Goal: Task Accomplishment & Management: Manage account settings

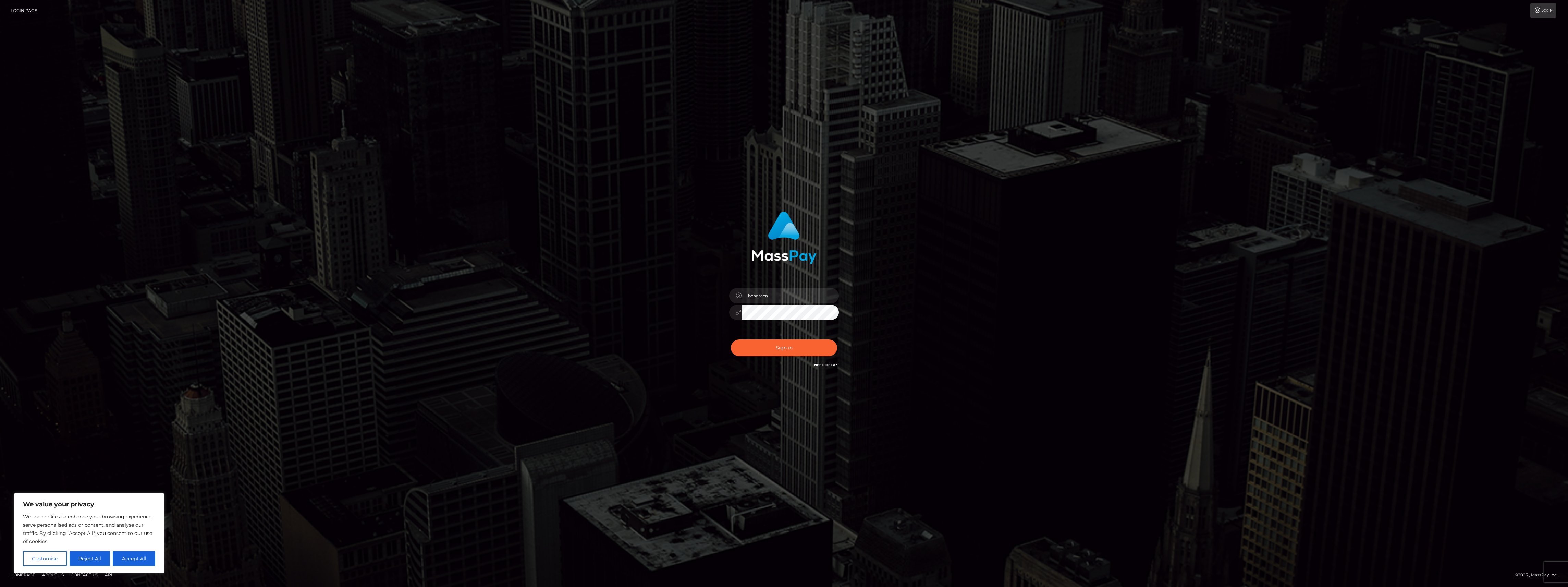
click at [813, 350] on div "Sign in Need Help?" at bounding box center [783, 351] width 120 height 30
type input "bengreen"
click at [771, 356] on div "Sign in Need Help?" at bounding box center [783, 351] width 120 height 30
click at [777, 349] on button "Sign in" at bounding box center [784, 348] width 107 height 17
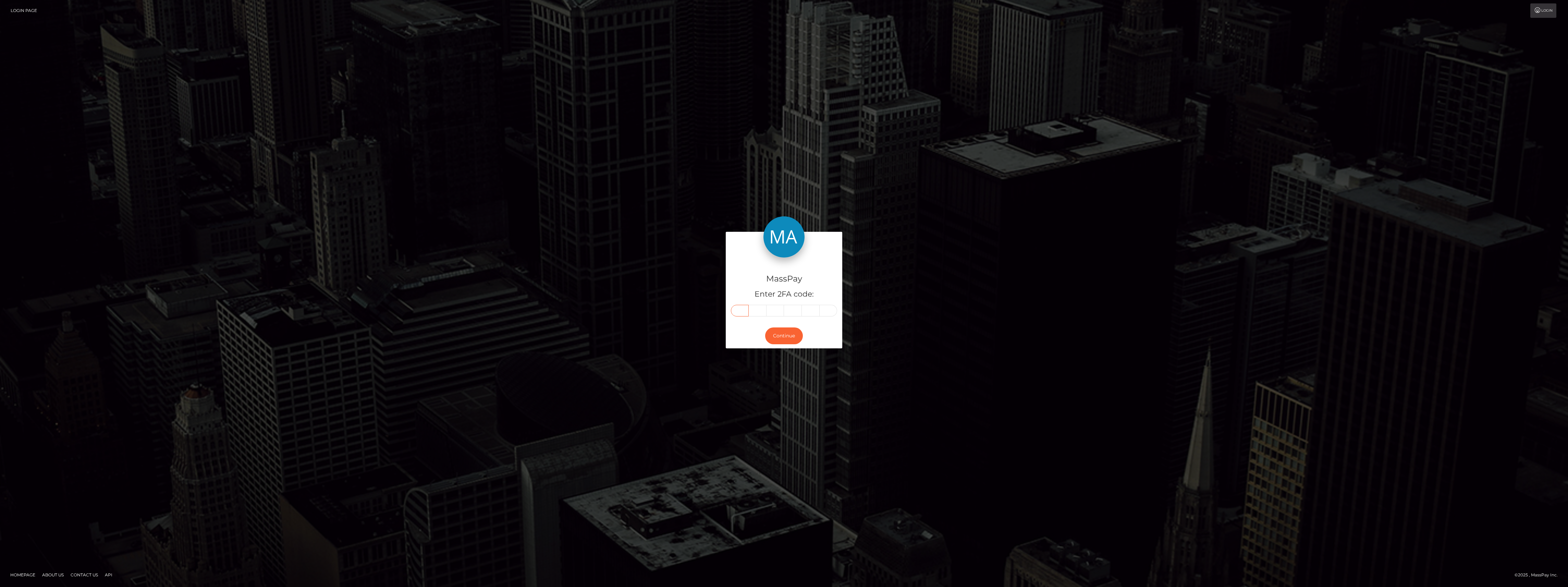
paste input "9"
type input "9"
type input "6"
type input "4"
type input "0"
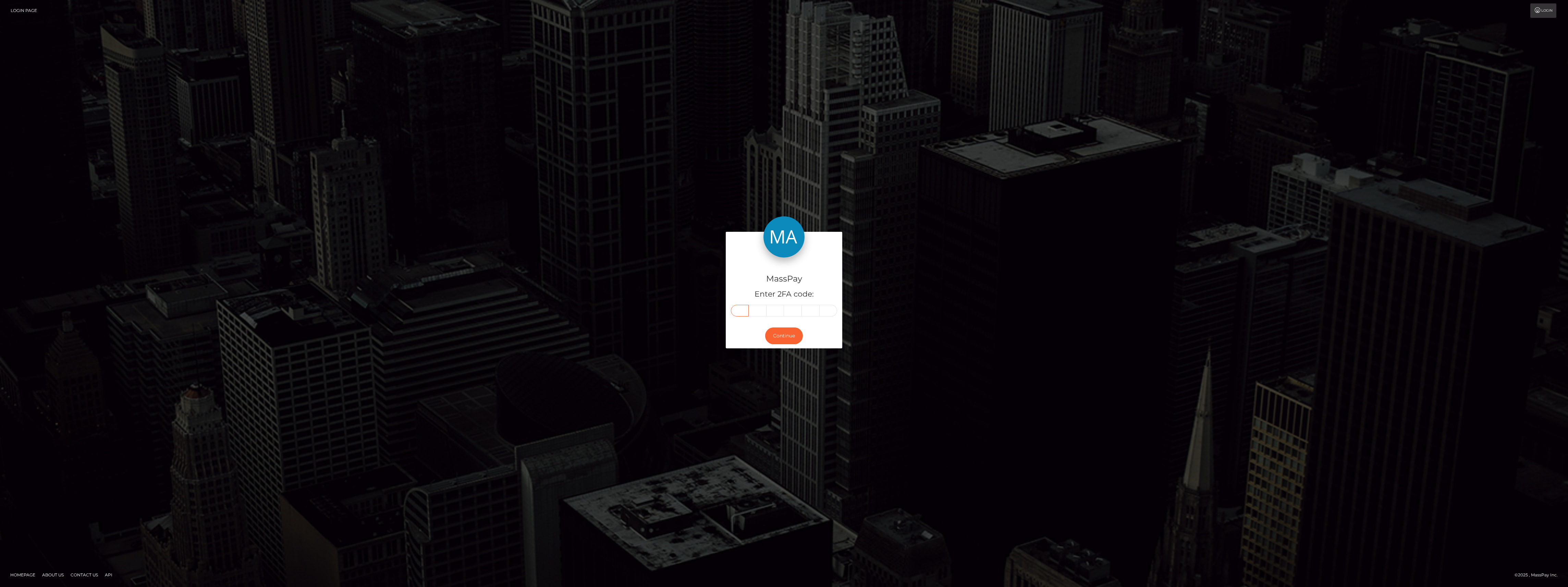
type input "2"
type input "1"
click at [788, 333] on button "Continue" at bounding box center [784, 336] width 38 height 17
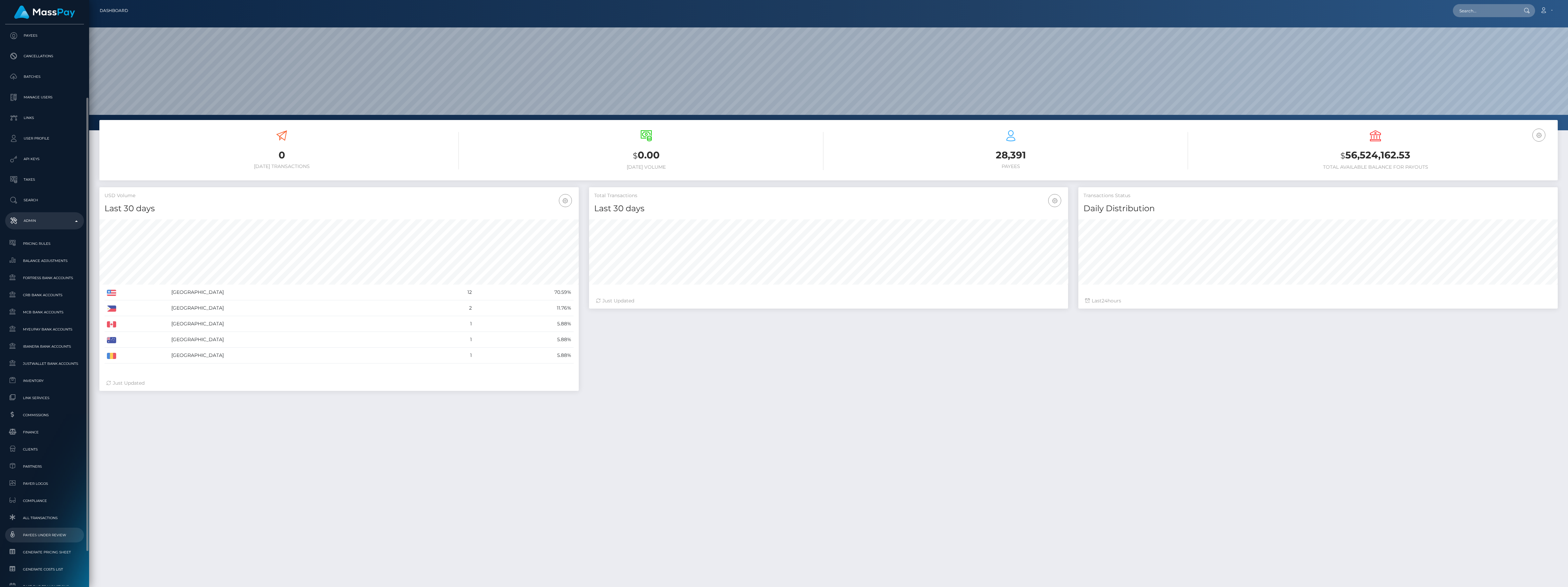
scroll to position [121, 479]
click at [42, 387] on link "Inventory" at bounding box center [44, 381] width 79 height 15
click at [66, 549] on div "Choose Client" at bounding box center [44, 544] width 79 height 13
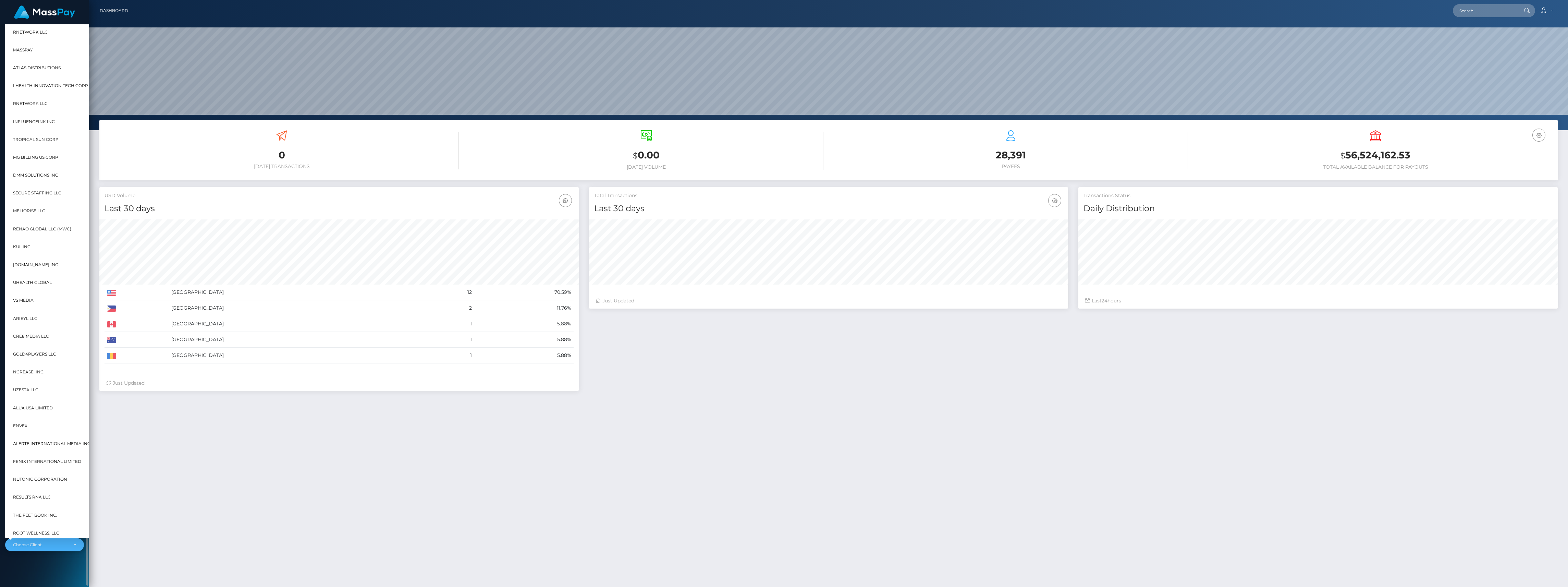
scroll to position [121, 479]
click at [219, 477] on div "0 Today Transactions $ 0.00 Today Volume 28,391 $" at bounding box center [828, 392] width 1479 height 545
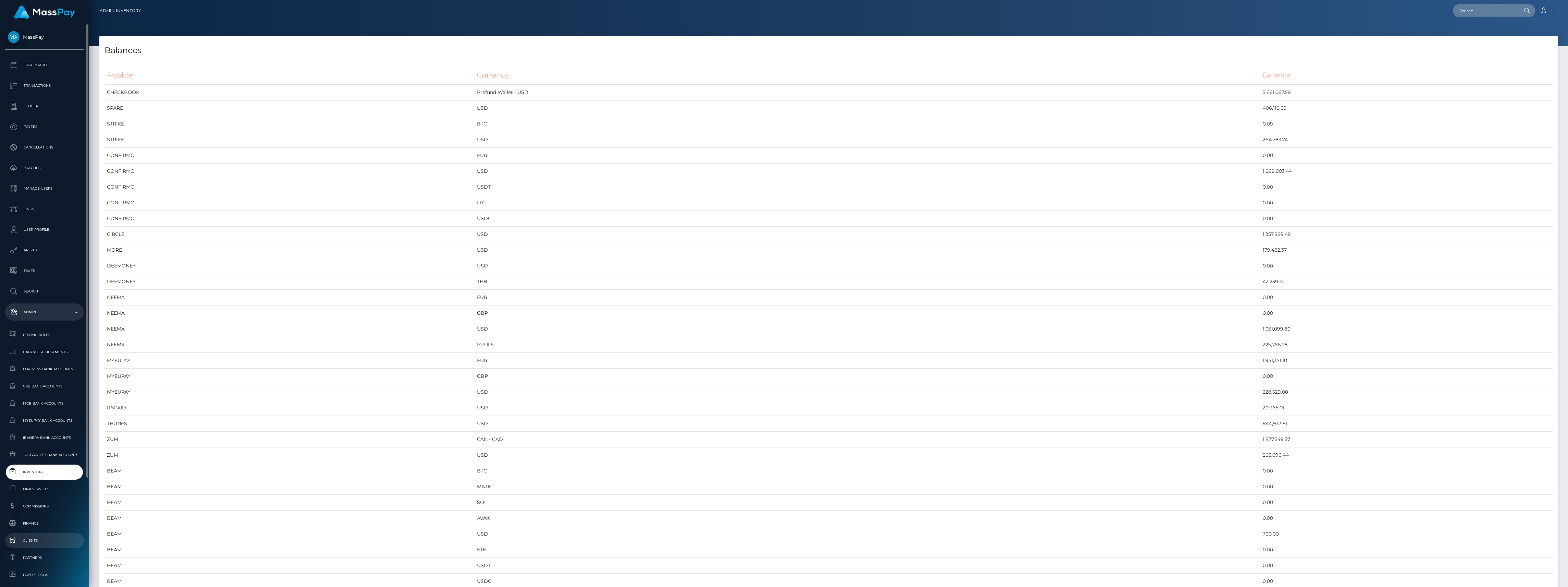
scroll to position [152, 0]
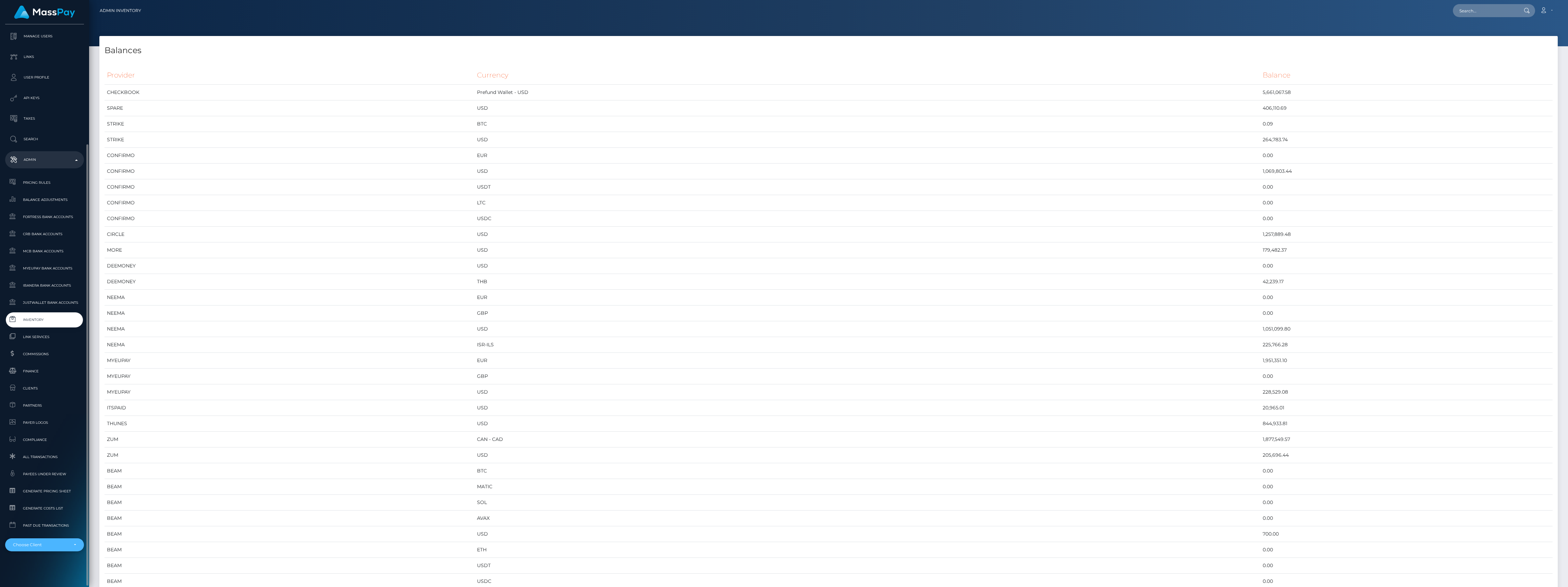
click at [40, 543] on div "Choose Client" at bounding box center [40, 544] width 55 height 5
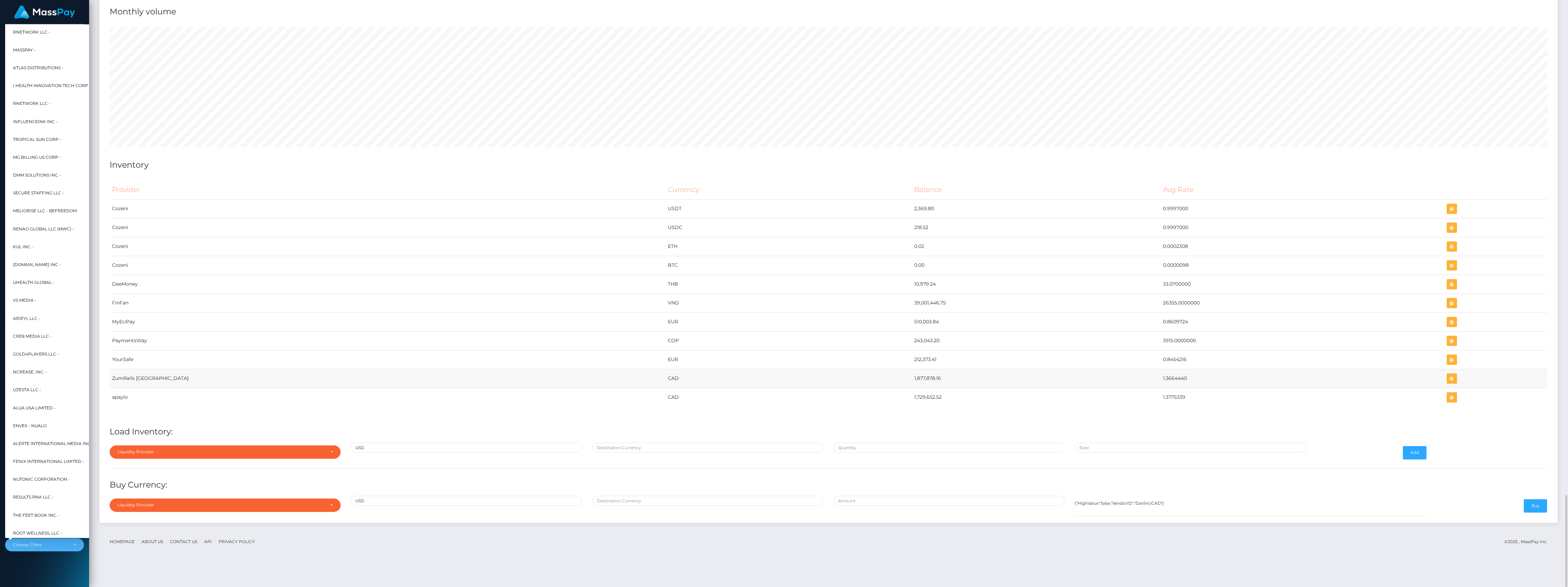
scroll to position [3067, 0]
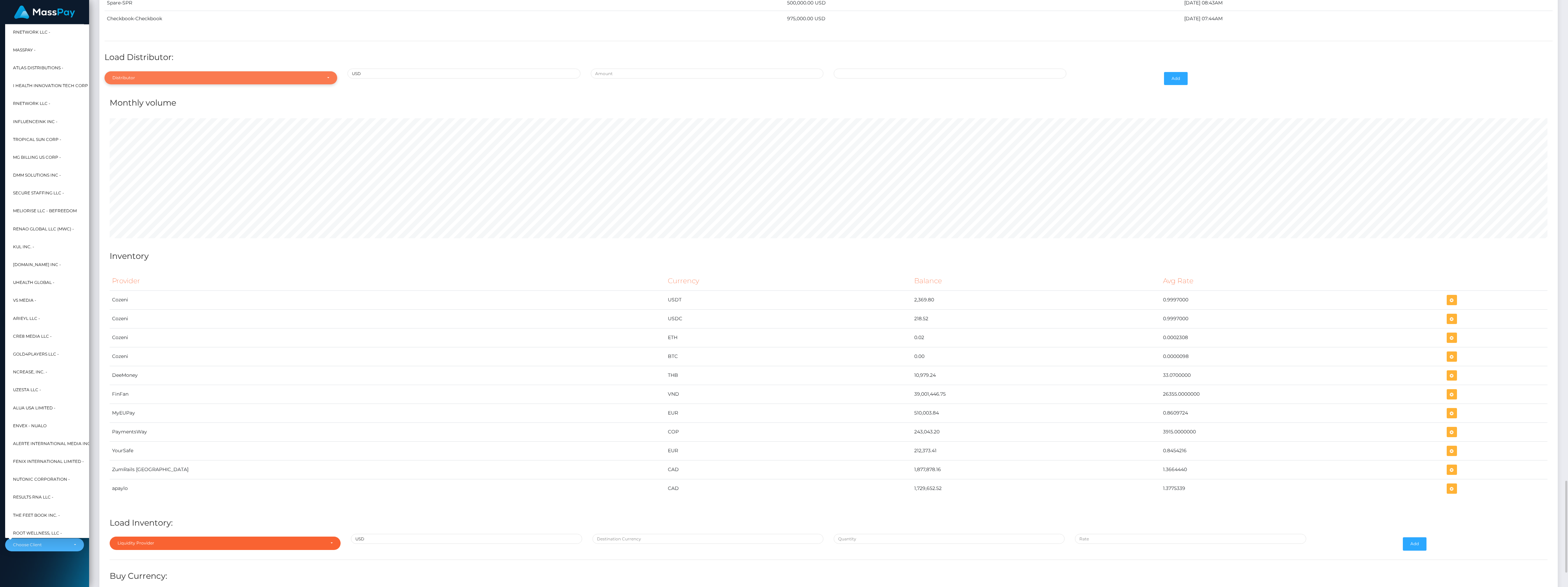
click at [124, 80] on div "Distributor" at bounding box center [217, 77] width 209 height 5
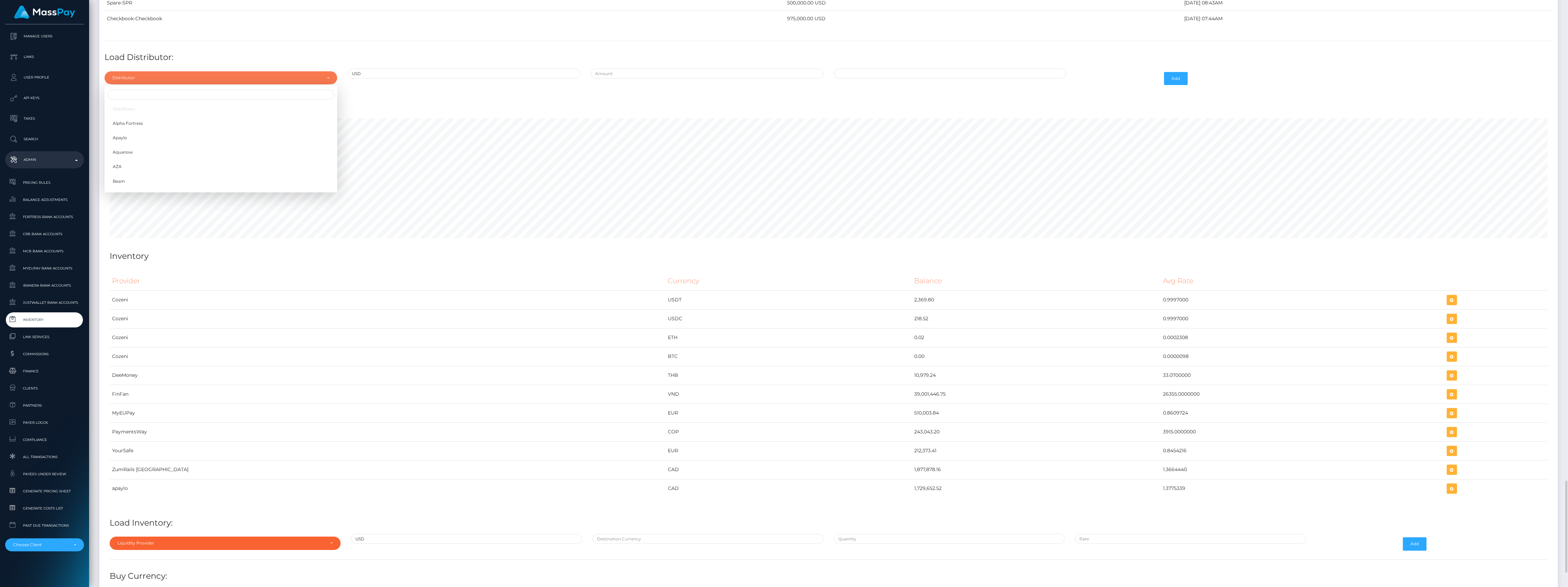
scroll to position [3668, 1458]
click at [130, 101] on div at bounding box center [221, 94] width 233 height 13
click at [129, 84] on div "Distributor" at bounding box center [221, 77] width 233 height 13
click at [130, 99] on input "Search" at bounding box center [220, 94] width 227 height 10
type input "chec"
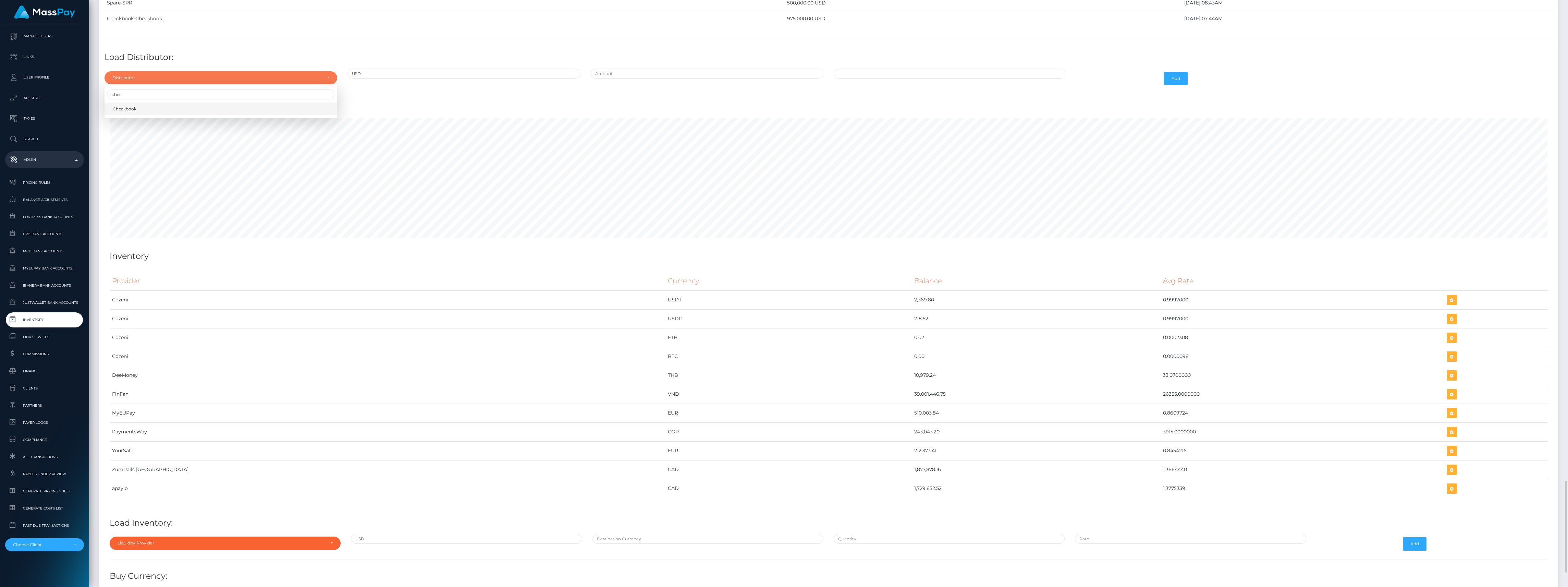
click at [136, 112] on span "Checkbook" at bounding box center [124, 109] width 24 height 6
select select "7"
click at [620, 79] on input "text" at bounding box center [707, 74] width 233 height 10
type input "$850,000.0000000"
type input "09/25/2025 12:30 PM"
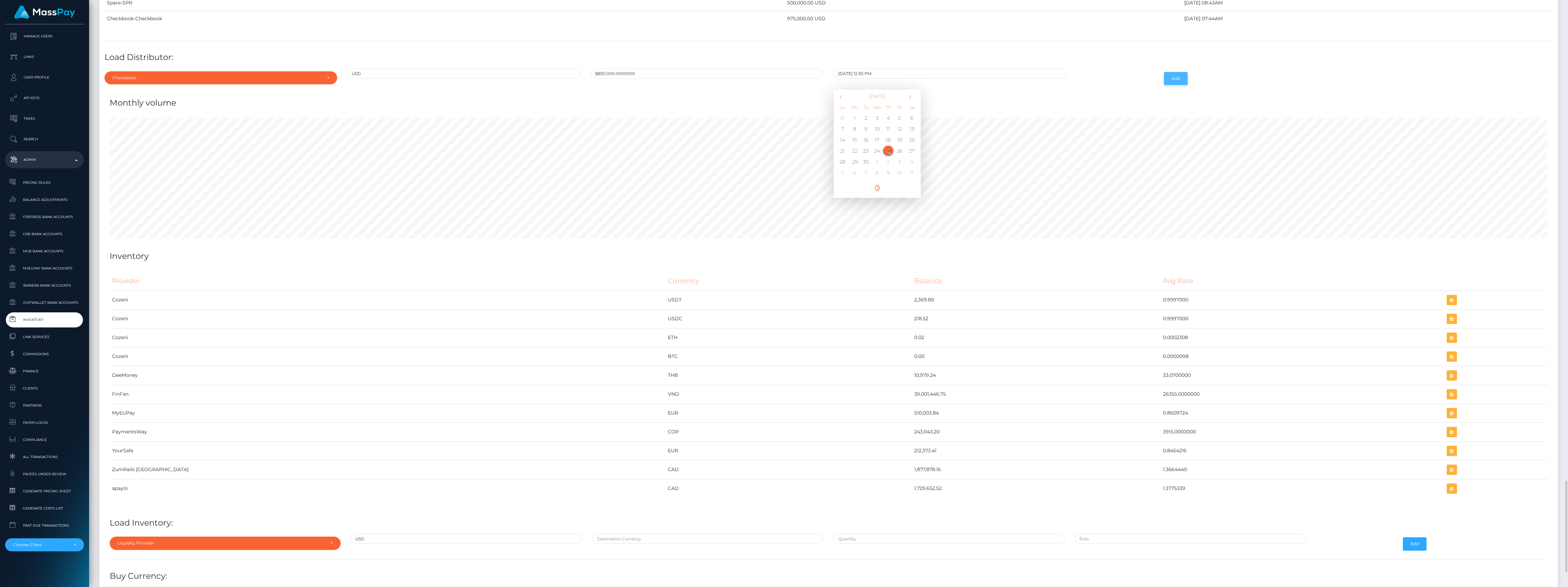
click at [1180, 85] on button "Add" at bounding box center [1175, 78] width 24 height 13
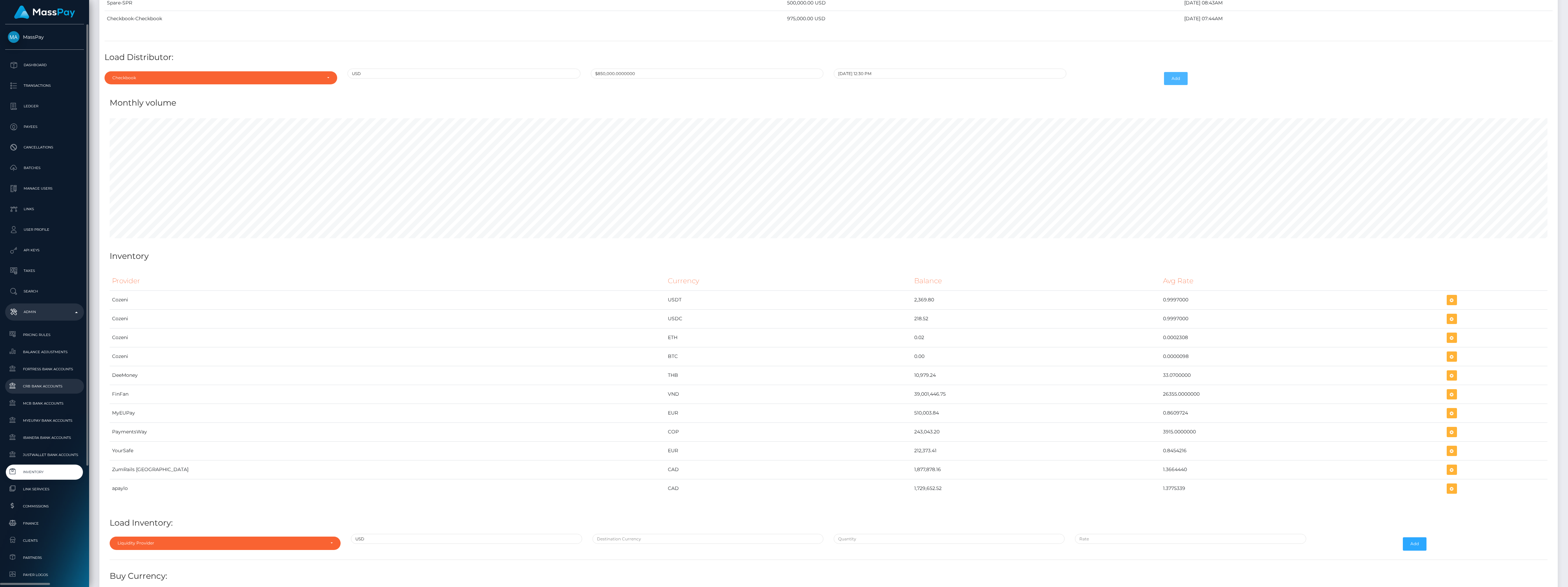
scroll to position [152, 0]
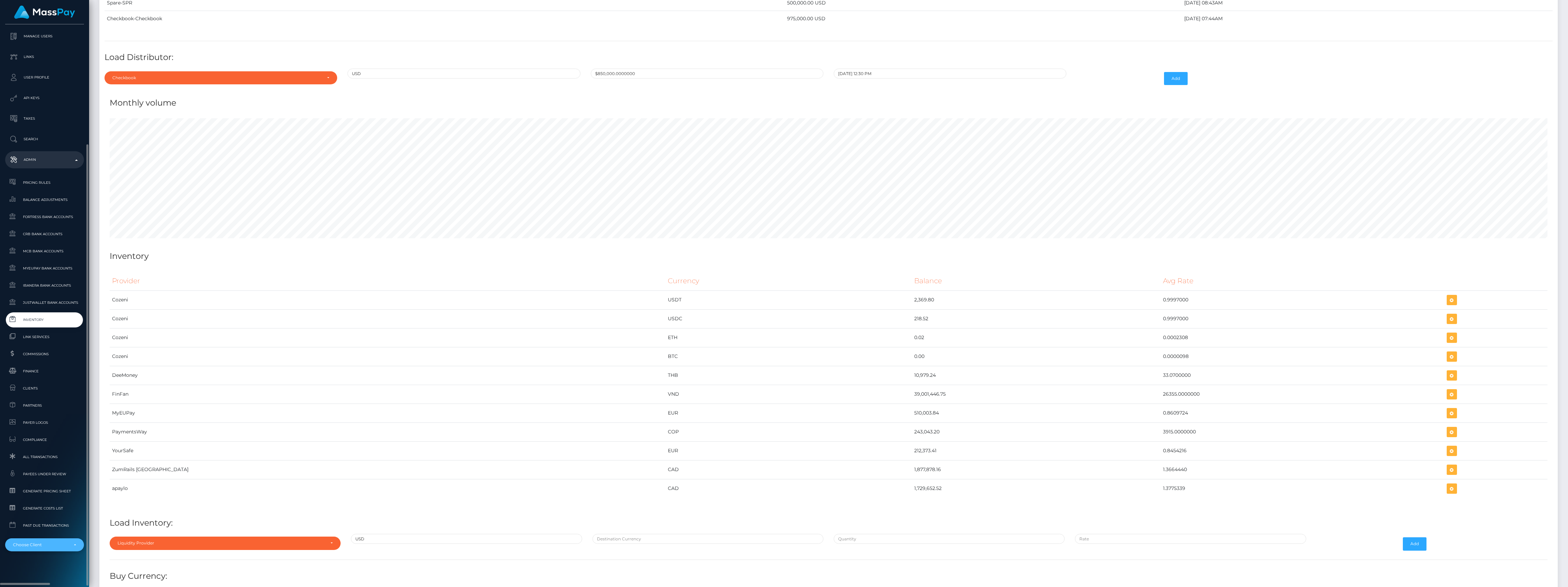
click at [67, 546] on div "Choose Client" at bounding box center [40, 544] width 55 height 5
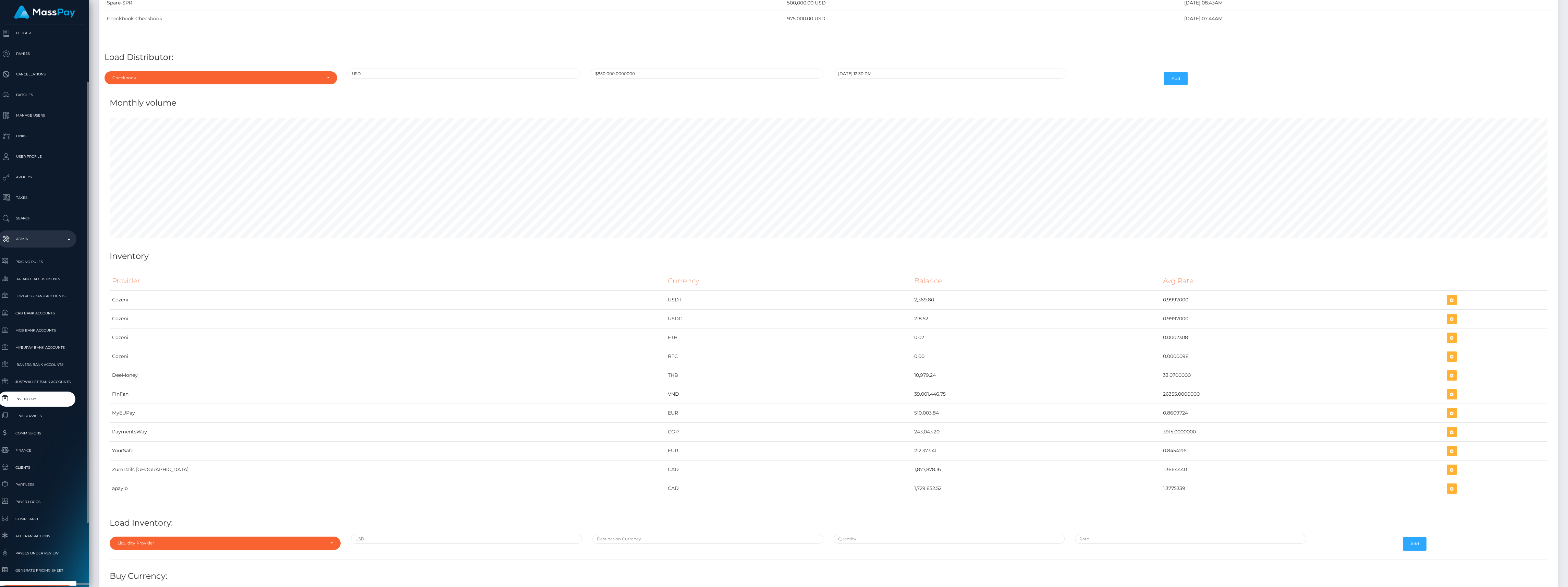
scroll to position [152, 7]
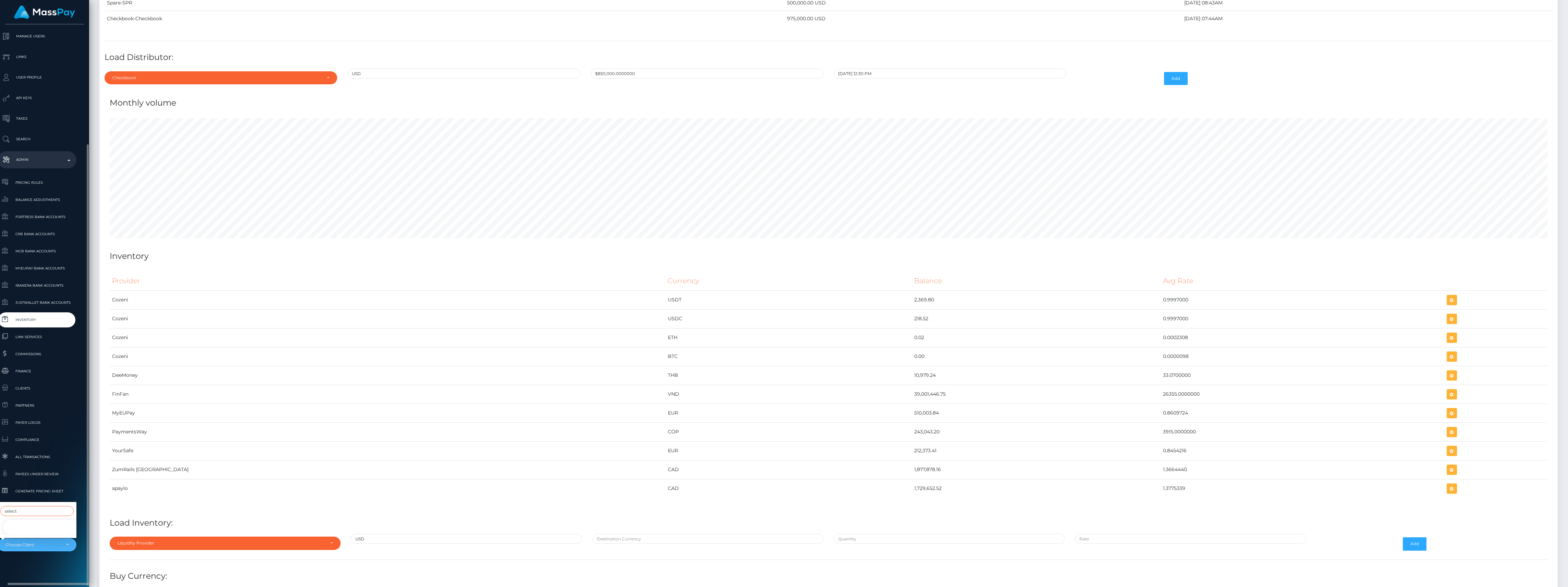
type input "select"
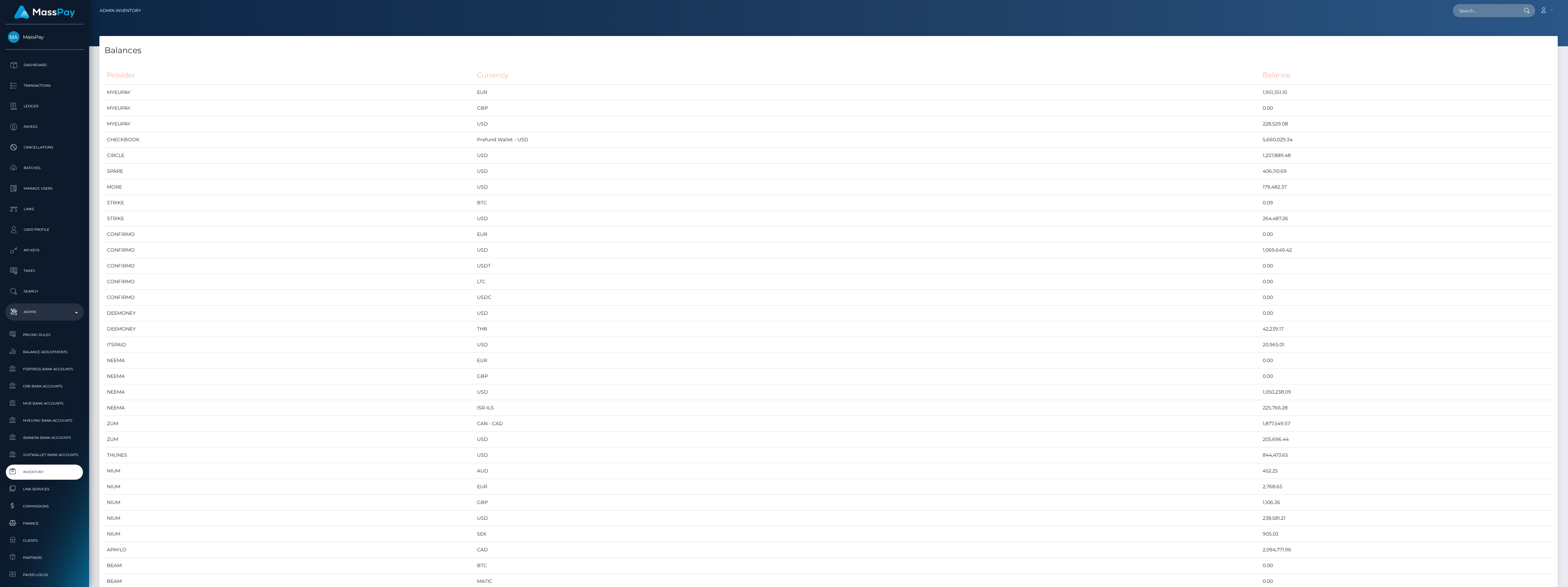
scroll to position [3684, 1458]
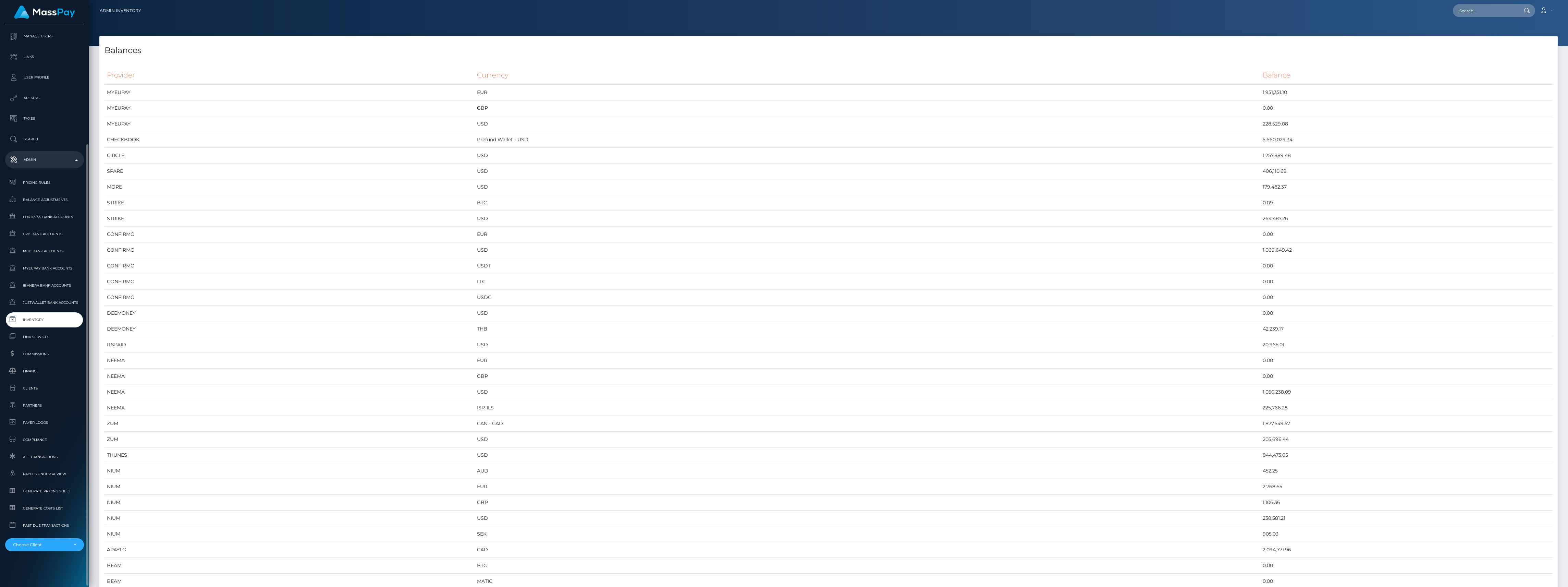
click at [61, 536] on li "RNetwork LLC - MassPay - Atlas Distributions - I HEALTH INNOVATION TECH CORP - …" at bounding box center [44, 542] width 79 height 18
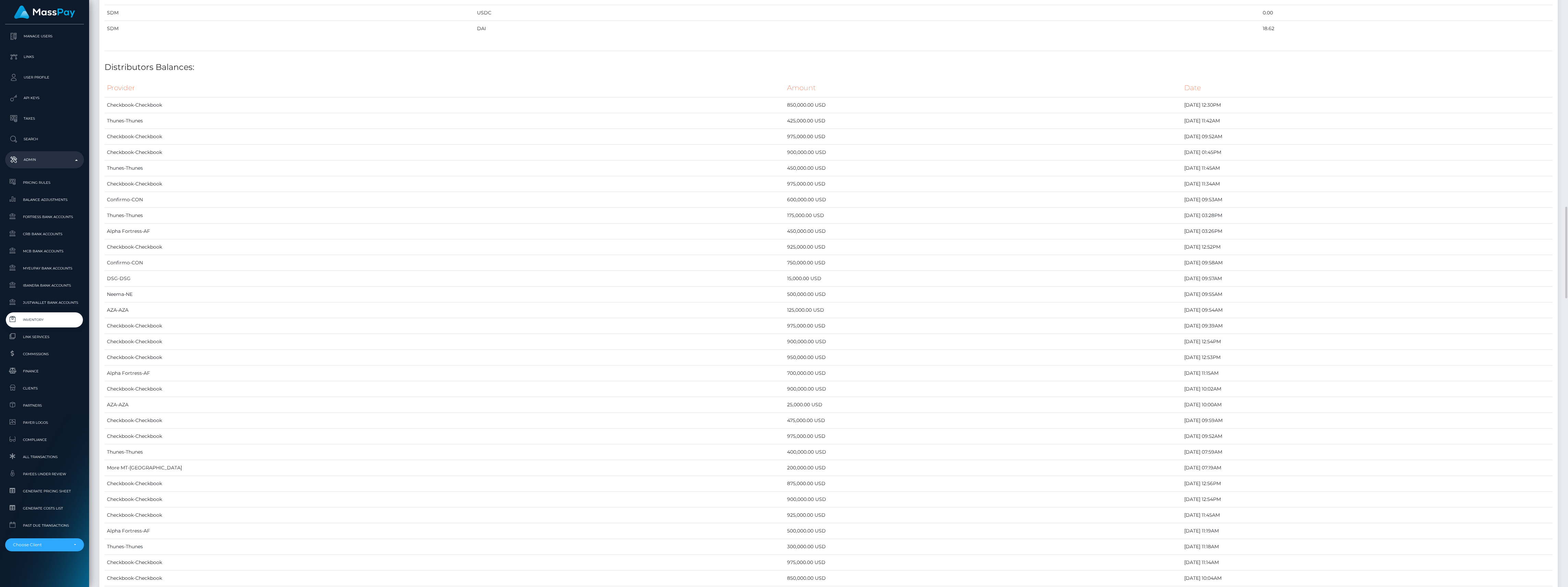
scroll to position [1142, 0]
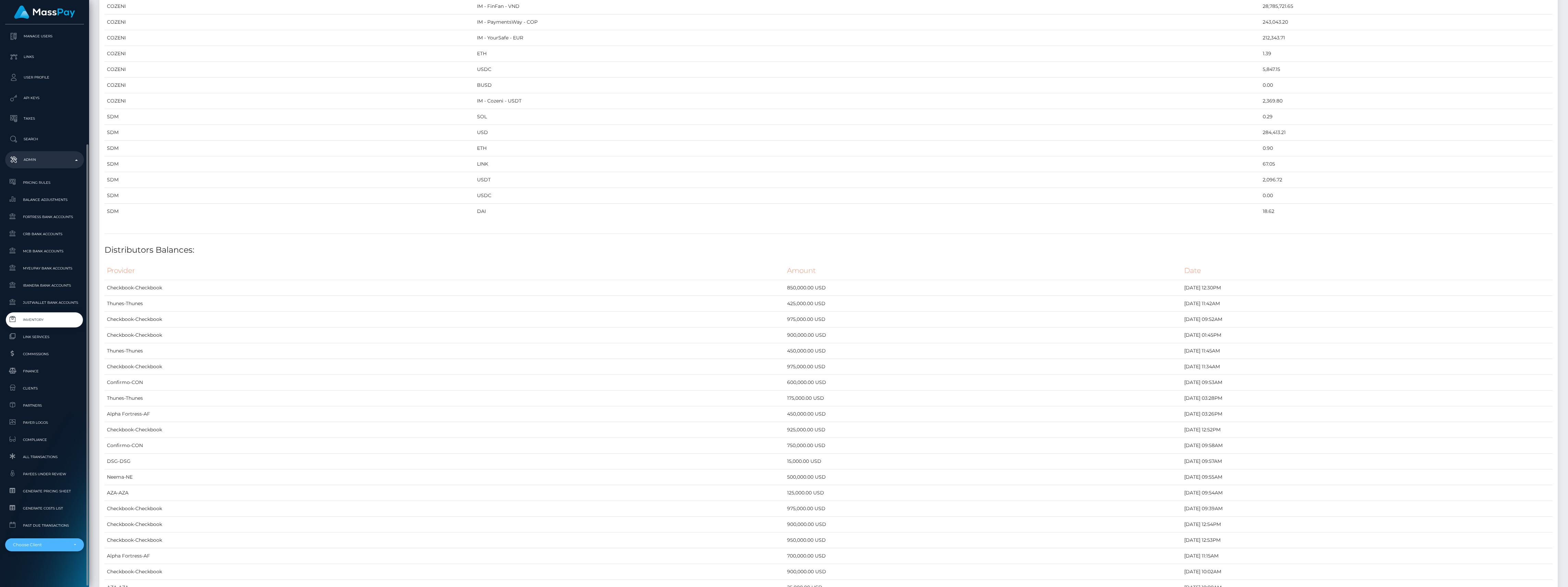
click at [70, 545] on div "Choose Client" at bounding box center [44, 544] width 63 height 5
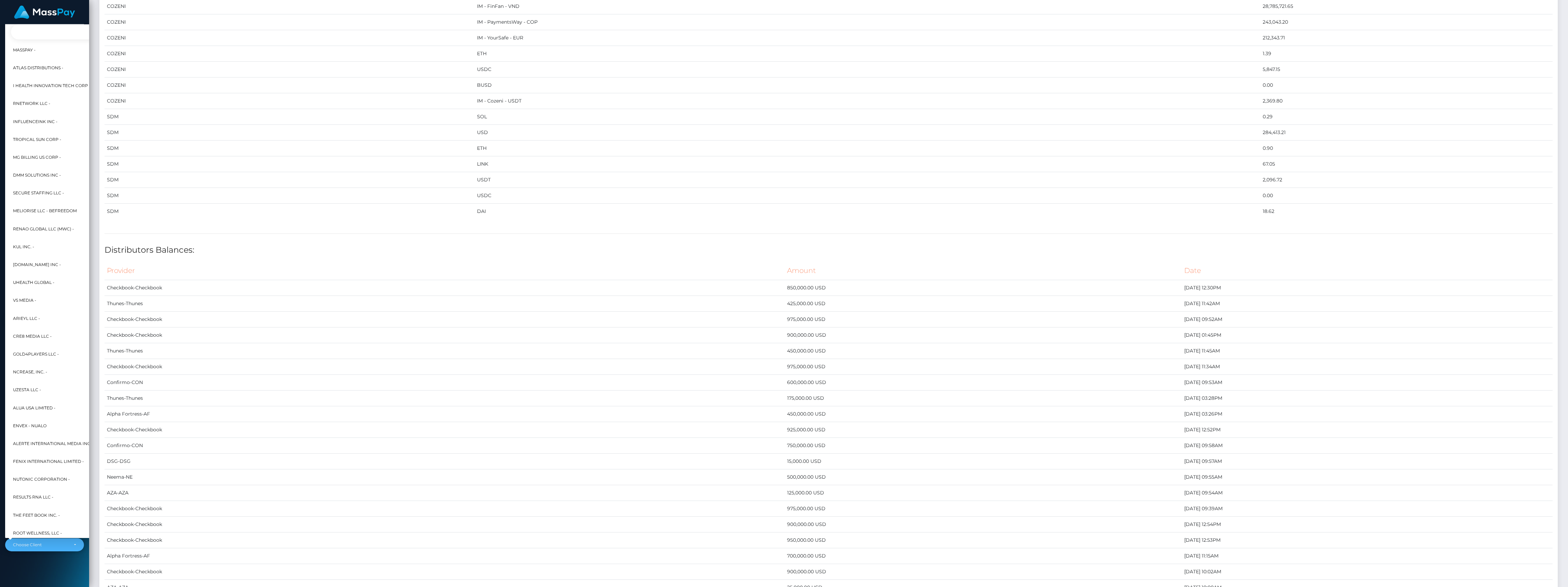
scroll to position [0, 7]
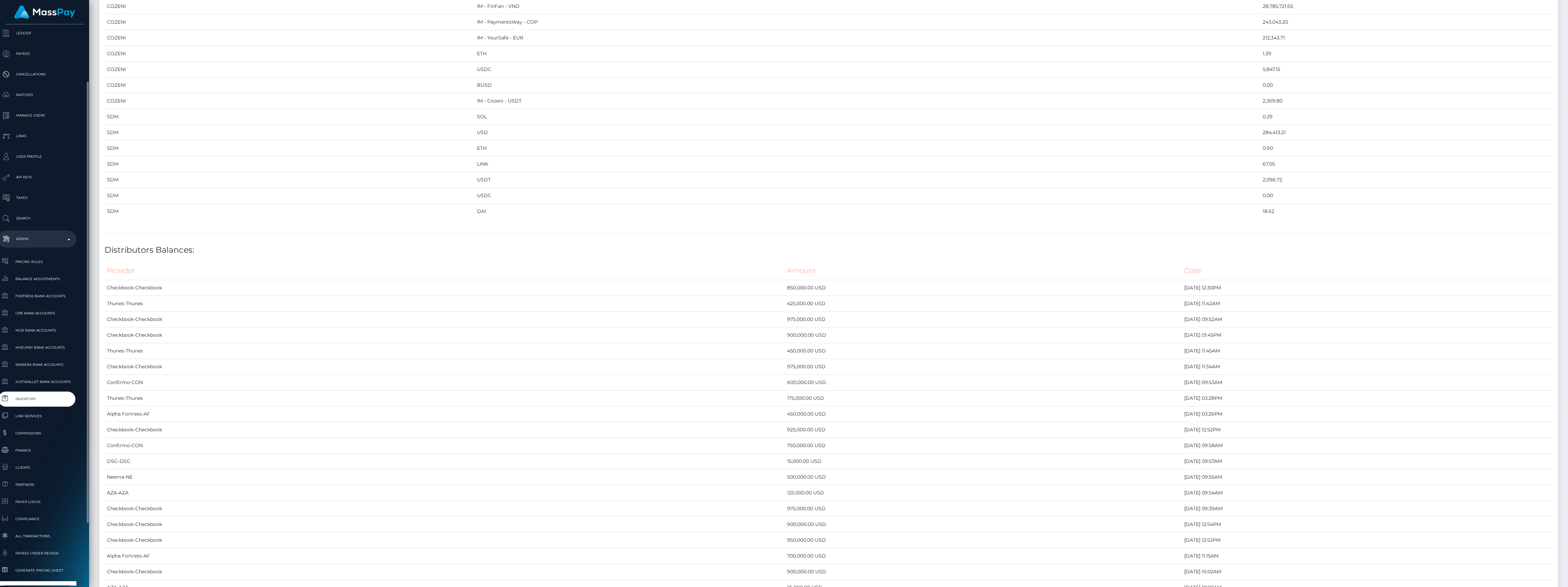
type input "selec"
select select "44"
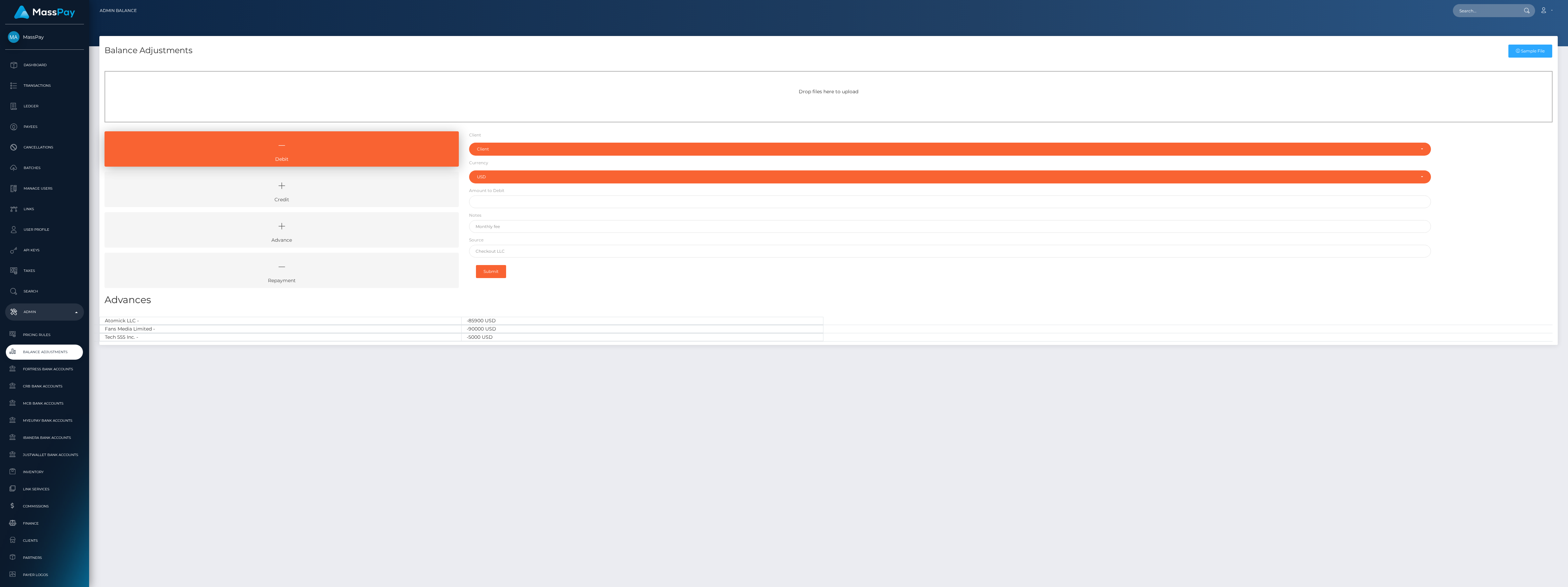
select select "USD"
click at [323, 180] on icon at bounding box center [282, 186] width 338 height 21
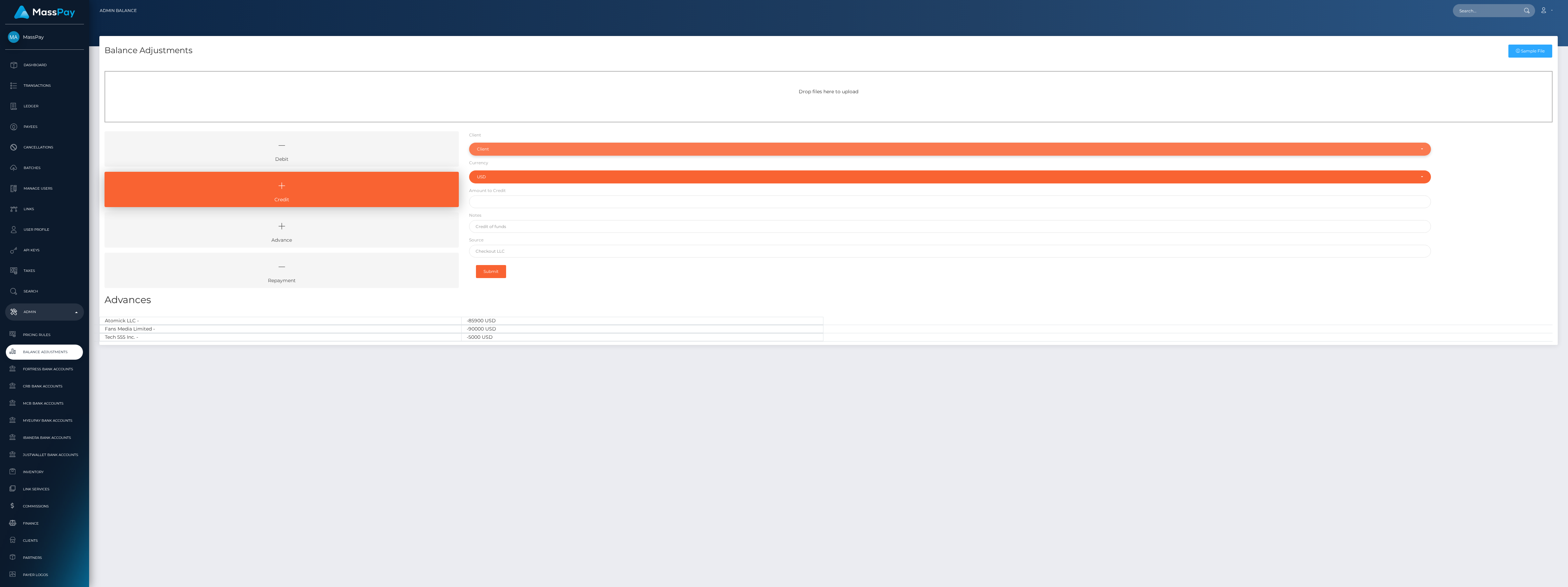
click at [557, 149] on div "Client" at bounding box center [946, 149] width 938 height 5
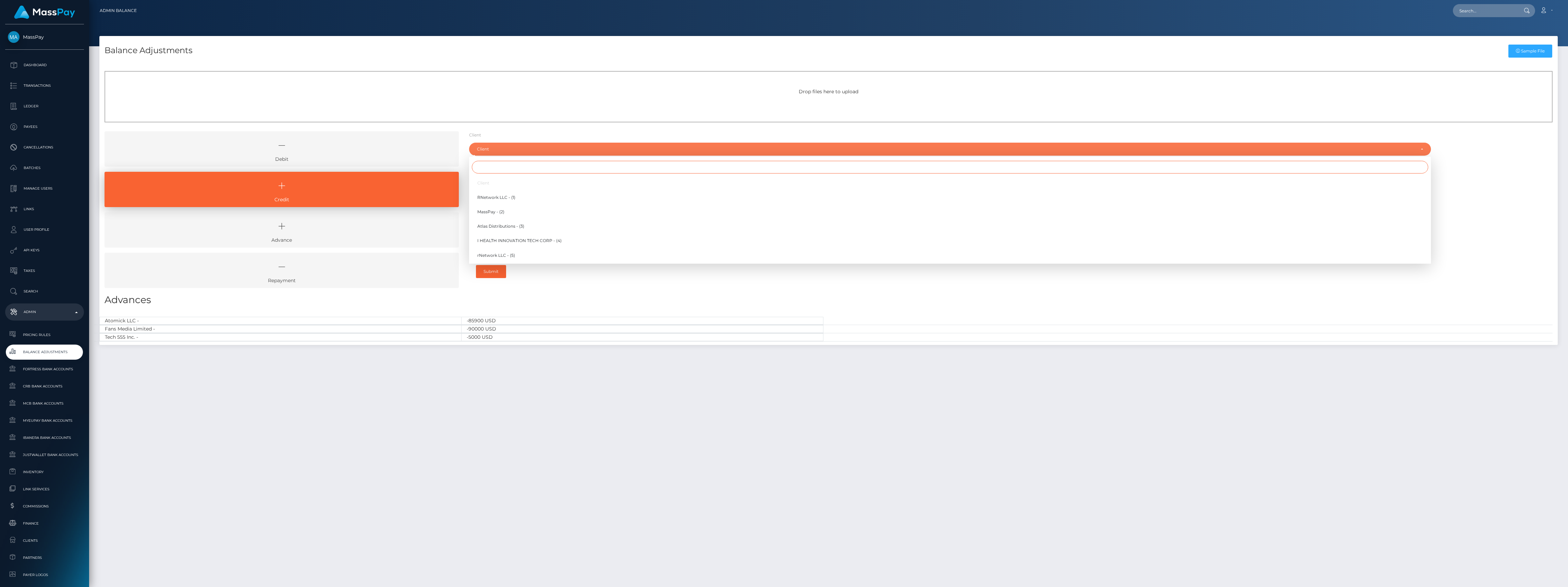
click at [536, 170] on input "Search" at bounding box center [950, 167] width 956 height 13
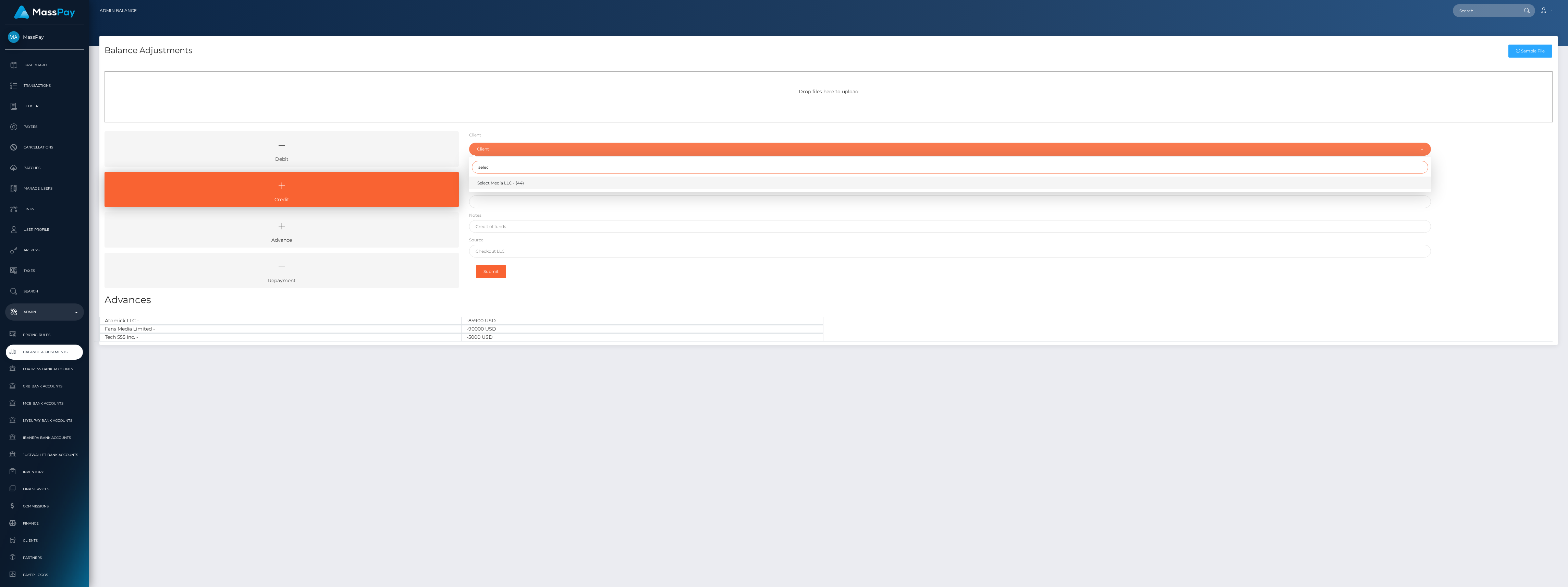
type input "selec"
click at [556, 189] on link "Select Media LLC - (44)" at bounding box center [950, 183] width 962 height 13
select select "44"
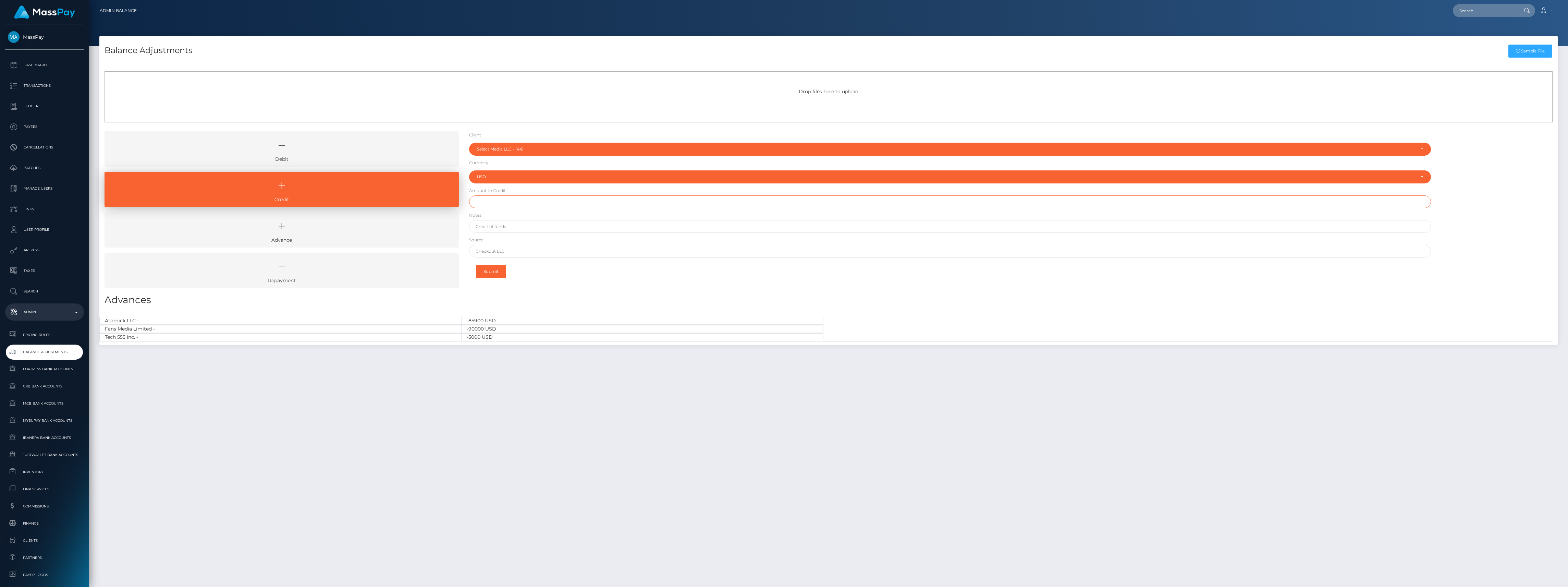
click at [548, 200] on input "text" at bounding box center [950, 202] width 962 height 13
type input "$1,250,000.00"
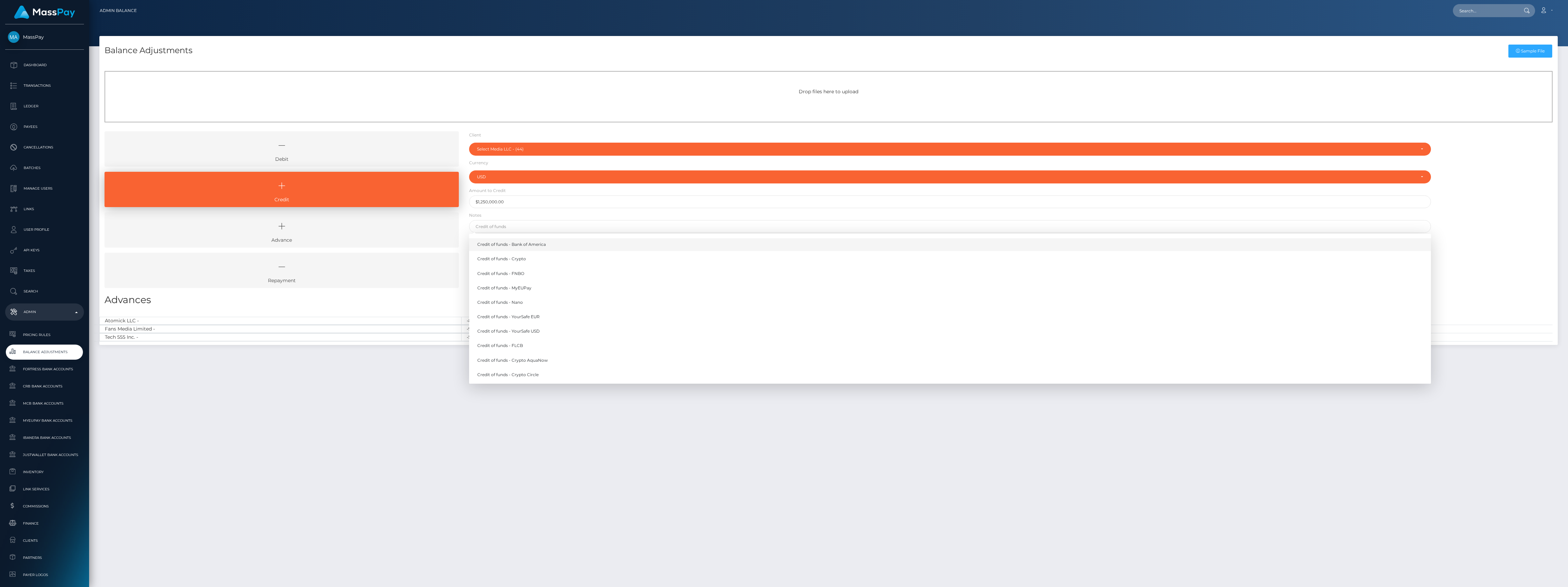
click at [546, 239] on link "Credit of funds - Bank of America" at bounding box center [950, 244] width 962 height 13
type input "Credit of funds - Bank of America"
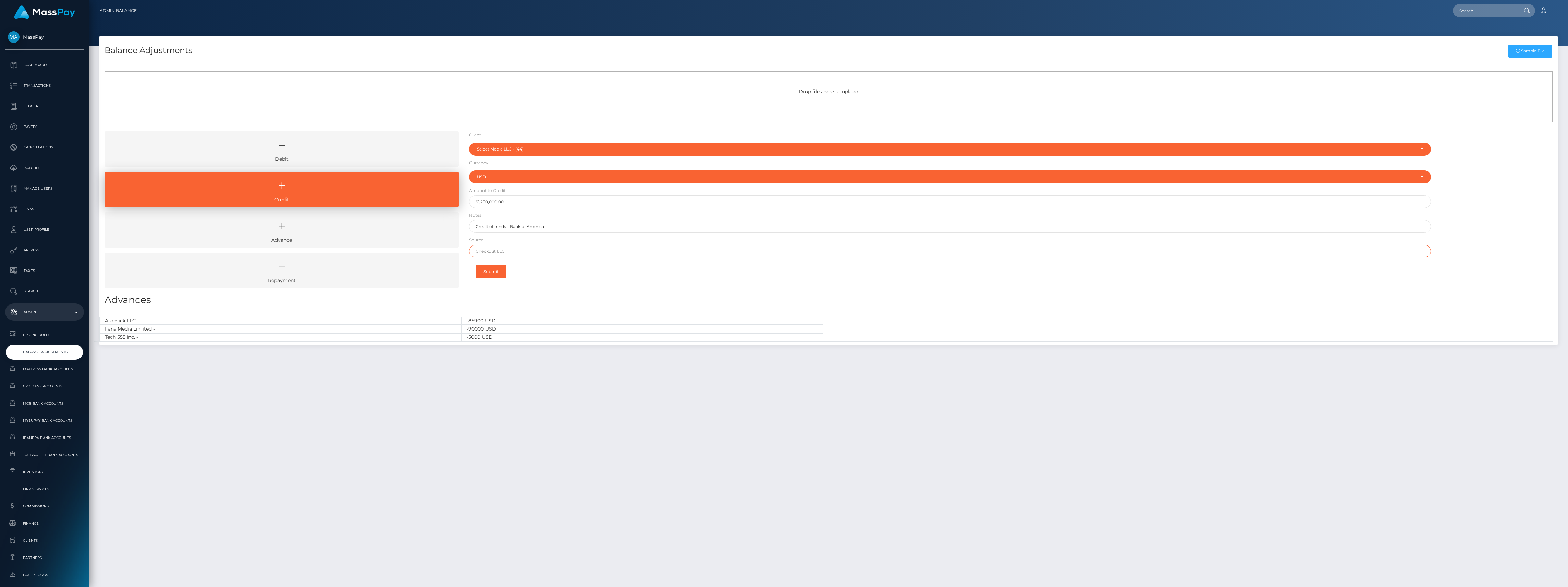
click at [541, 248] on input "text" at bounding box center [950, 251] width 962 height 13
type input "CHASE"
click at [516, 300] on h3 "Advances" at bounding box center [828, 300] width 1448 height 13
click at [505, 275] on button "Submit" at bounding box center [491, 271] width 30 height 13
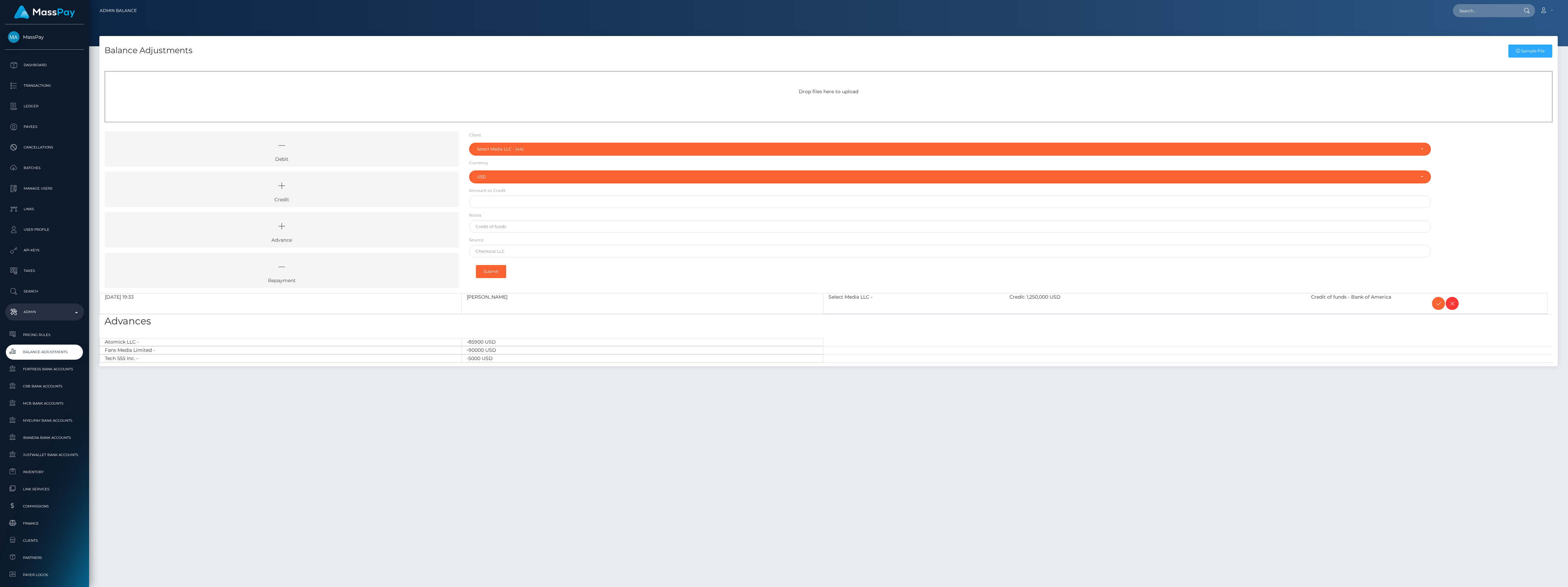
select select "44"
select select "USD"
click at [37, 107] on p "Ledger" at bounding box center [44, 106] width 73 height 10
click at [36, 346] on link "Balance Adjustments" at bounding box center [44, 352] width 79 height 15
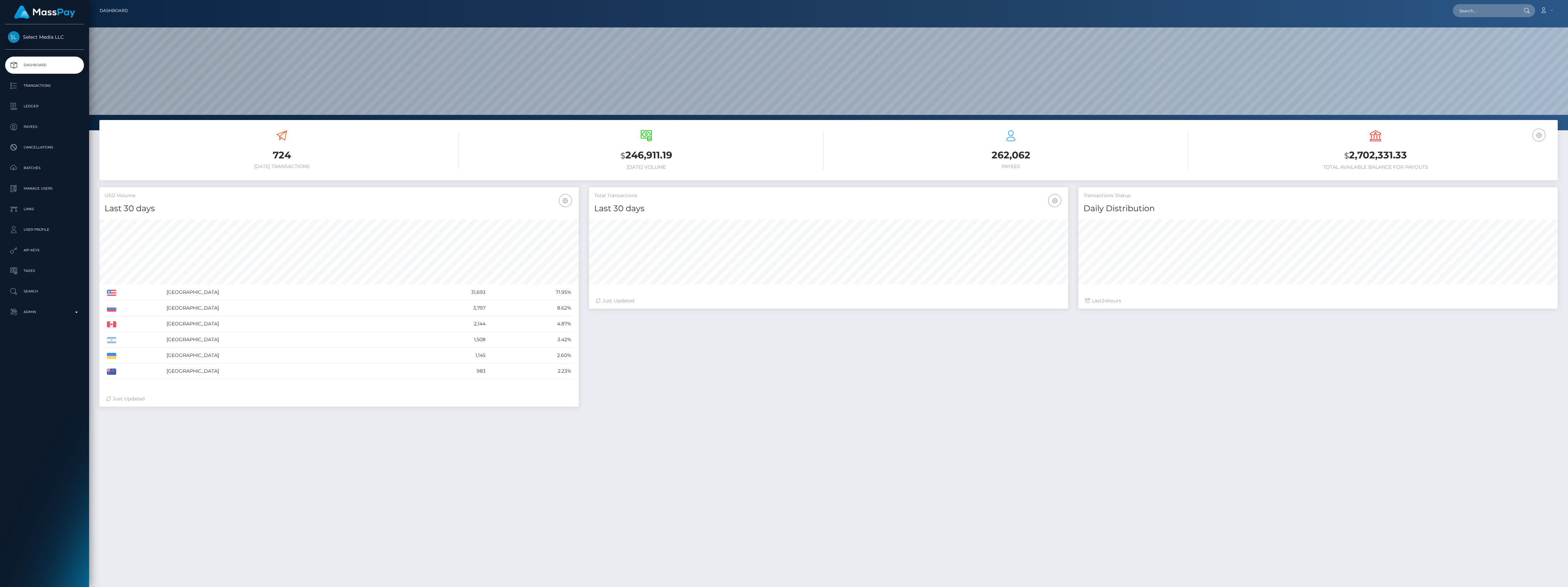
scroll to position [121, 479]
click at [54, 315] on p "Admin" at bounding box center [44, 312] width 73 height 10
click at [34, 468] on span "Inventory" at bounding box center [44, 471] width 73 height 8
click at [32, 105] on p "Ledger" at bounding box center [44, 106] width 73 height 10
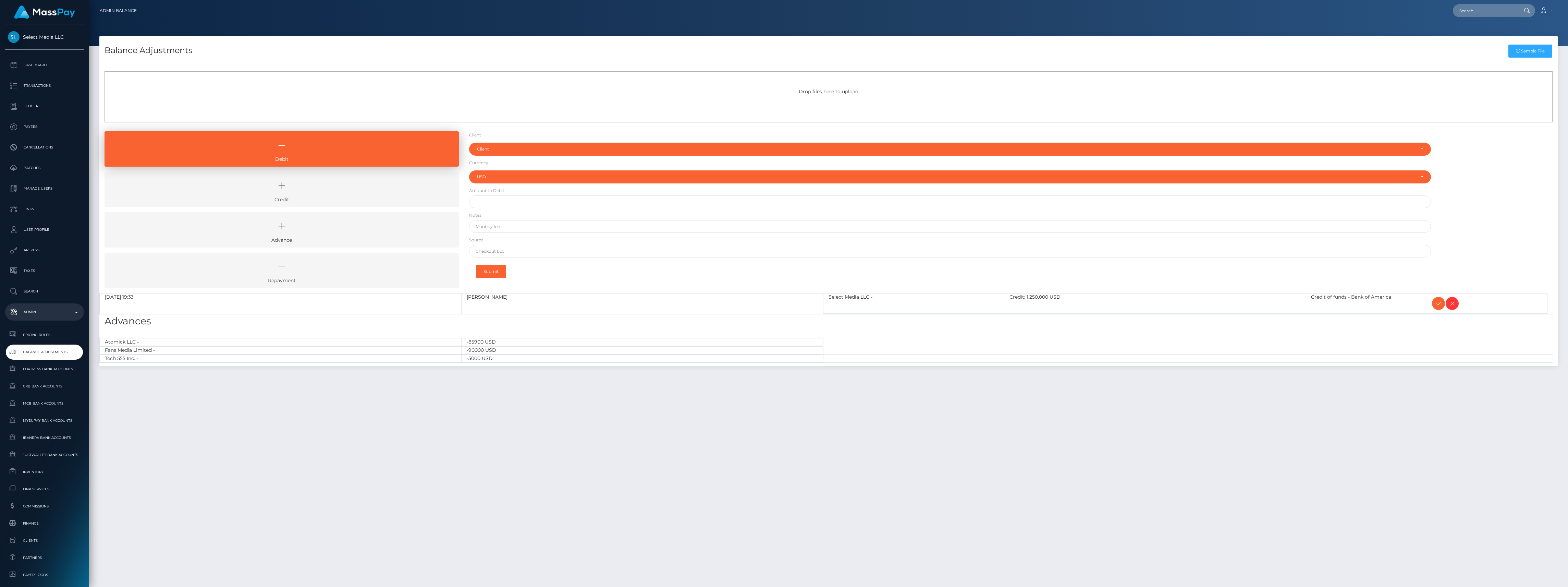
select select "USD"
click at [1438, 308] on span at bounding box center [1438, 303] width 13 height 13
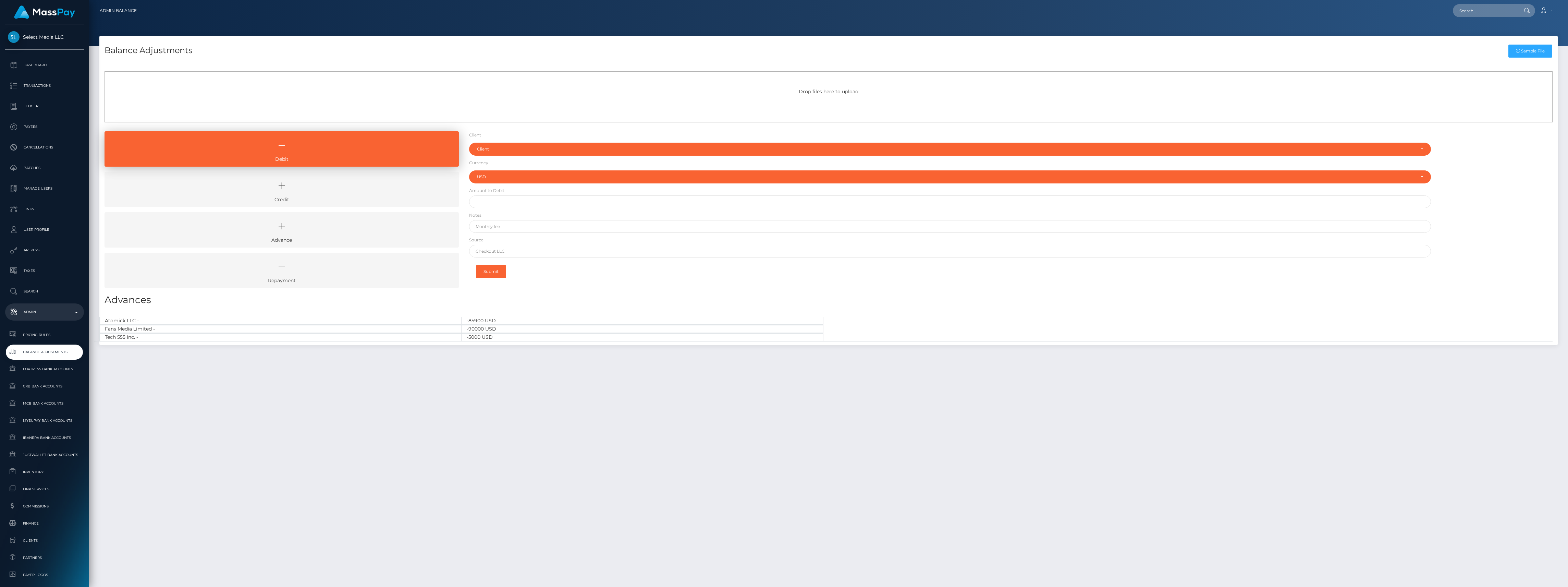
select select "USD"
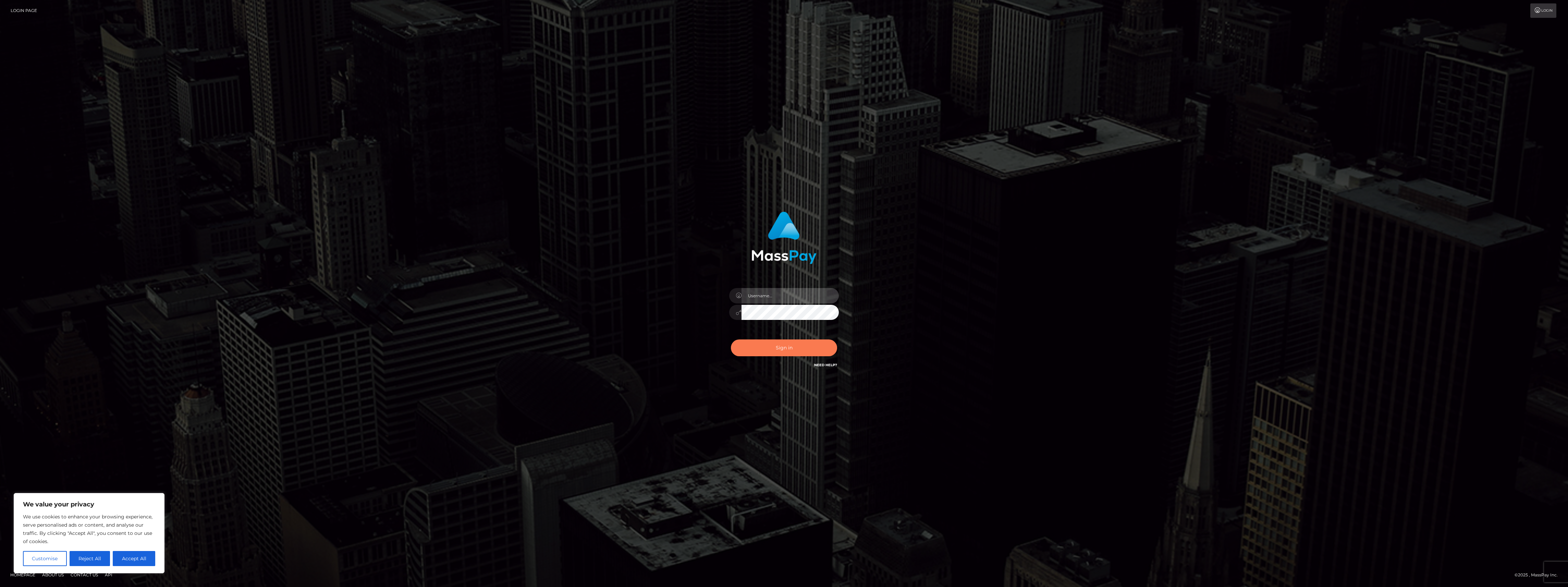
type input "bengreen"
click at [777, 346] on button "Sign in" at bounding box center [784, 348] width 107 height 17
type input "bengreen"
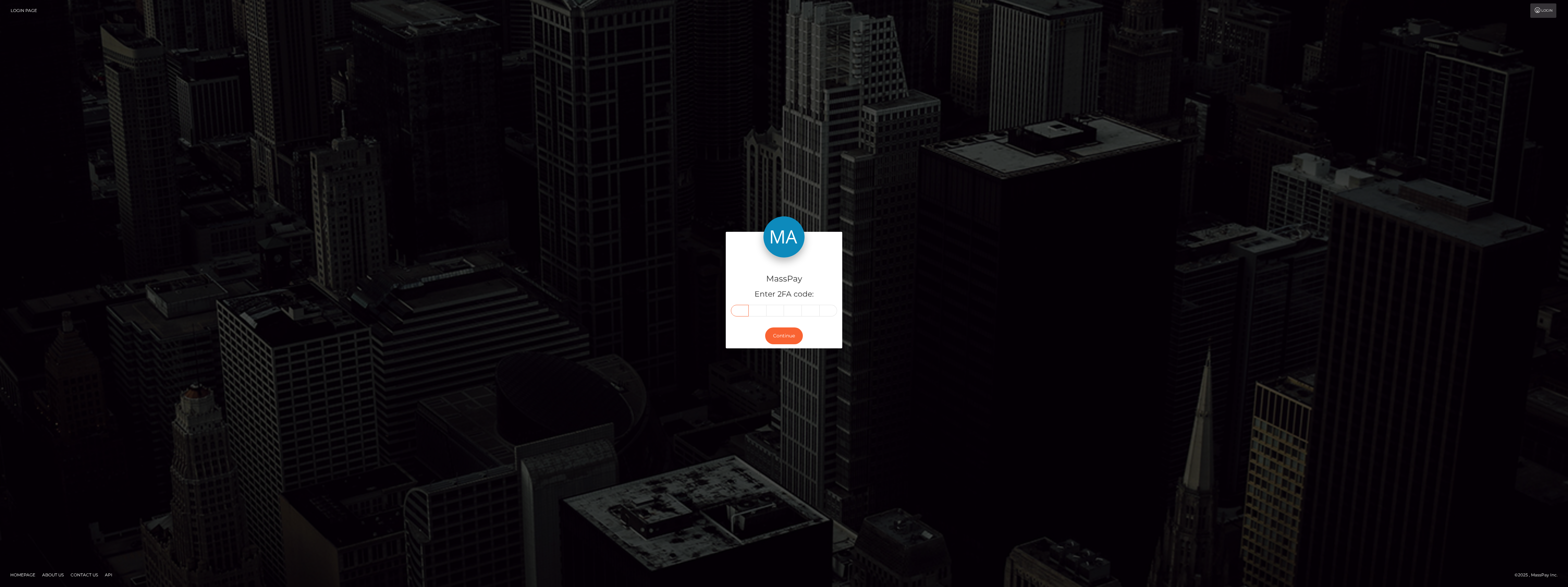
click at [741, 311] on input "text" at bounding box center [740, 310] width 18 height 12
paste input "5"
type input "5"
type input "9"
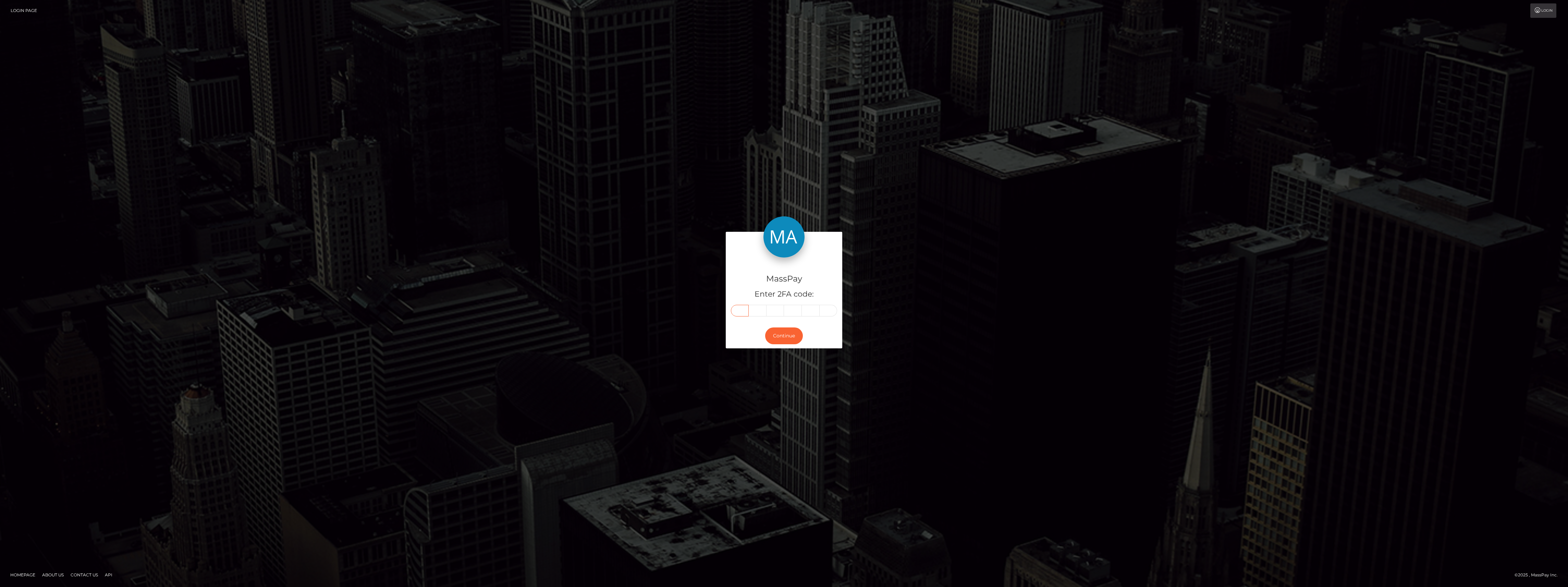
type input "3"
type input "6"
type input "7"
click at [774, 330] on button "Continue" at bounding box center [784, 336] width 38 height 17
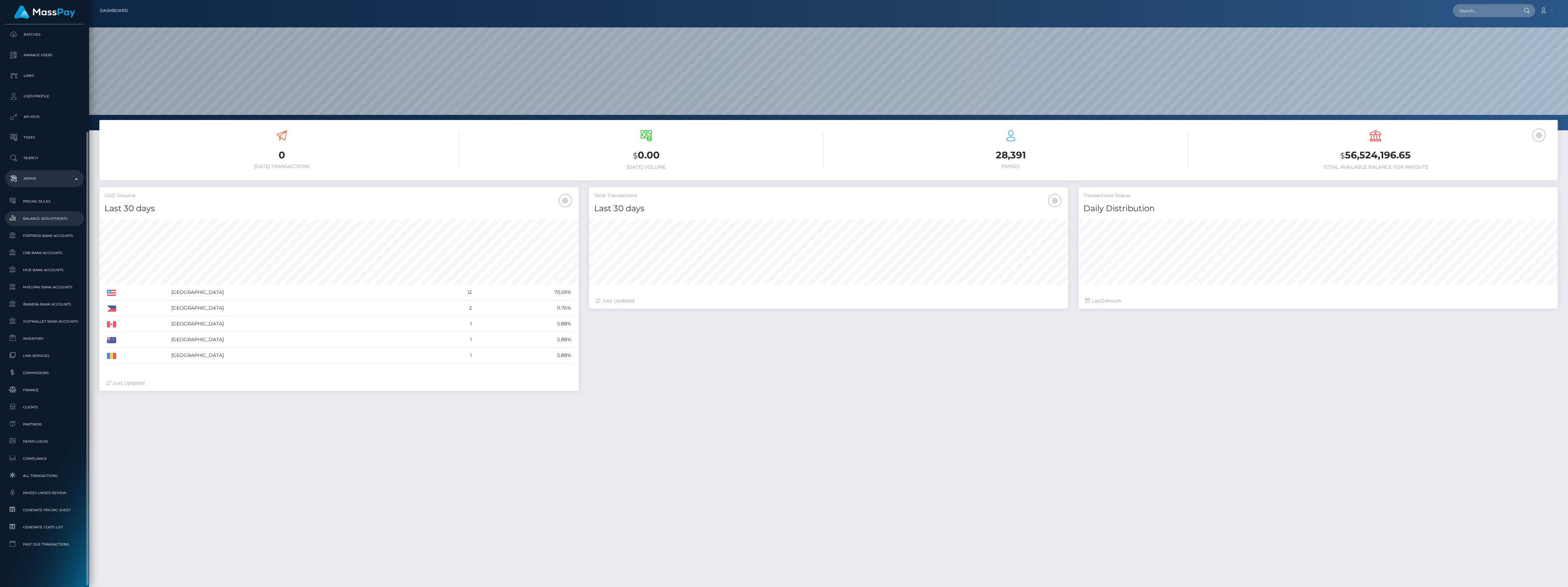
click at [54, 211] on link "Balance Adjustments" at bounding box center [44, 219] width 79 height 15
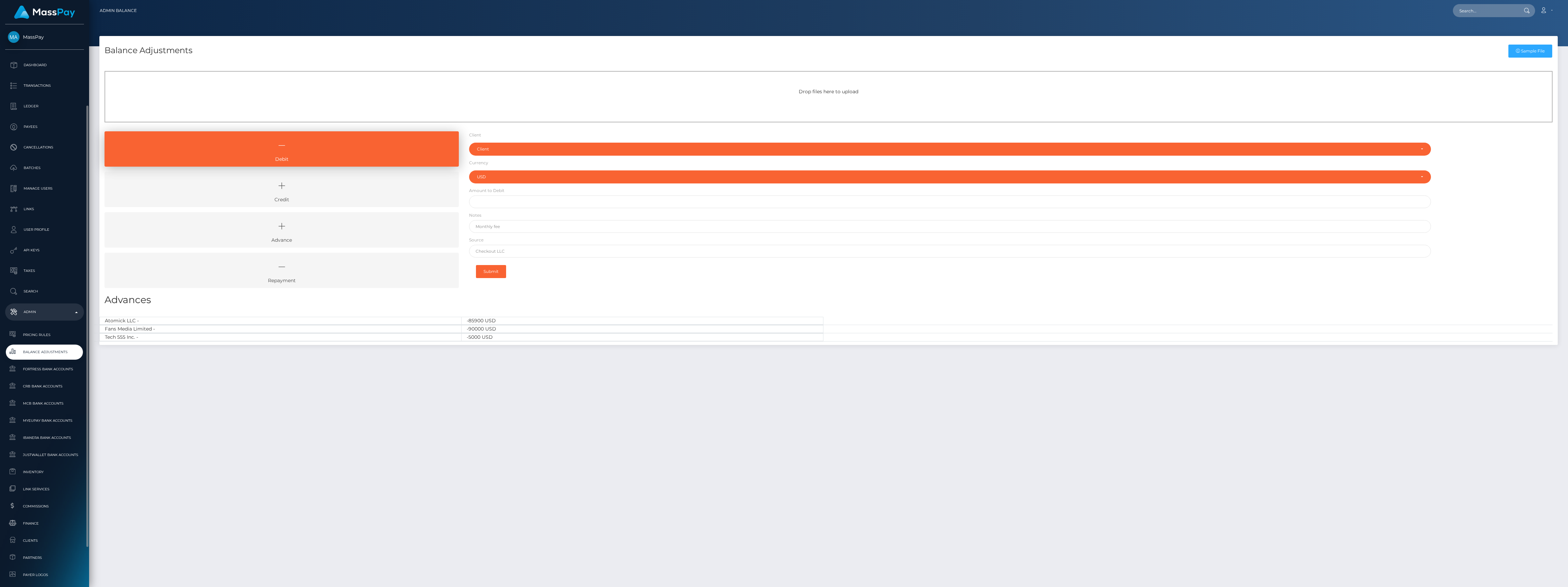
select select "USD"
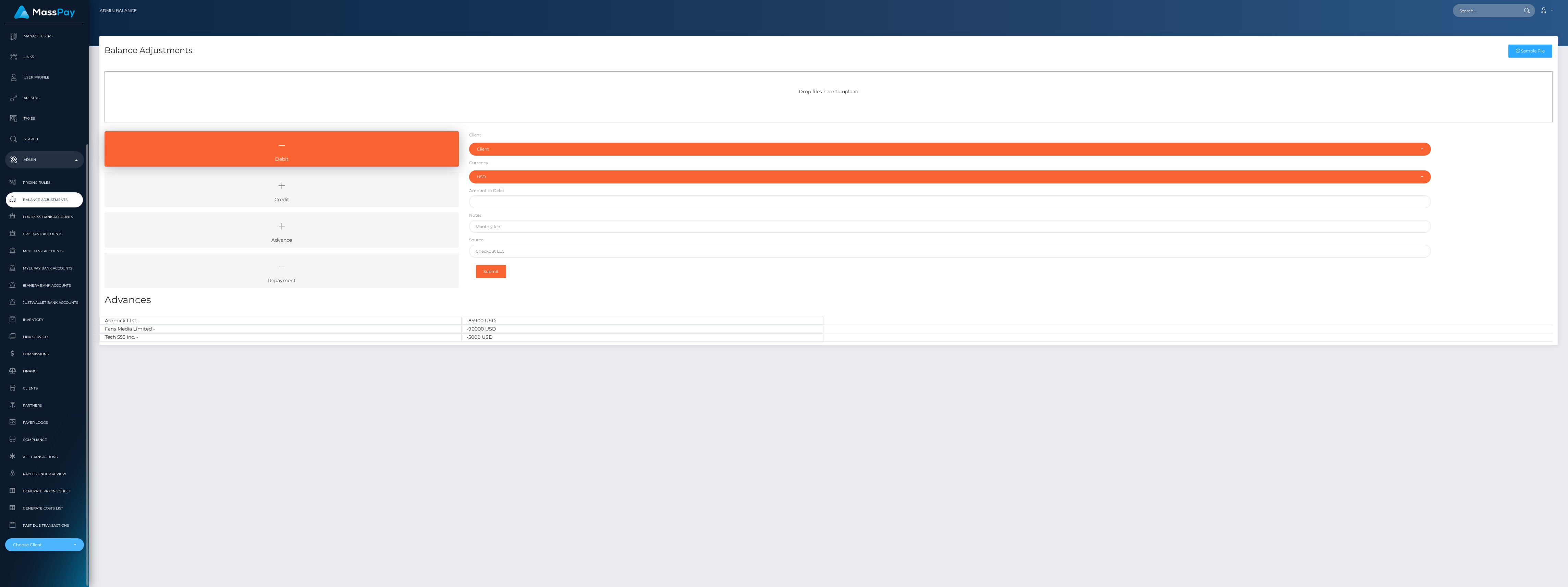
click at [66, 548] on div "Choose Client" at bounding box center [44, 544] width 79 height 13
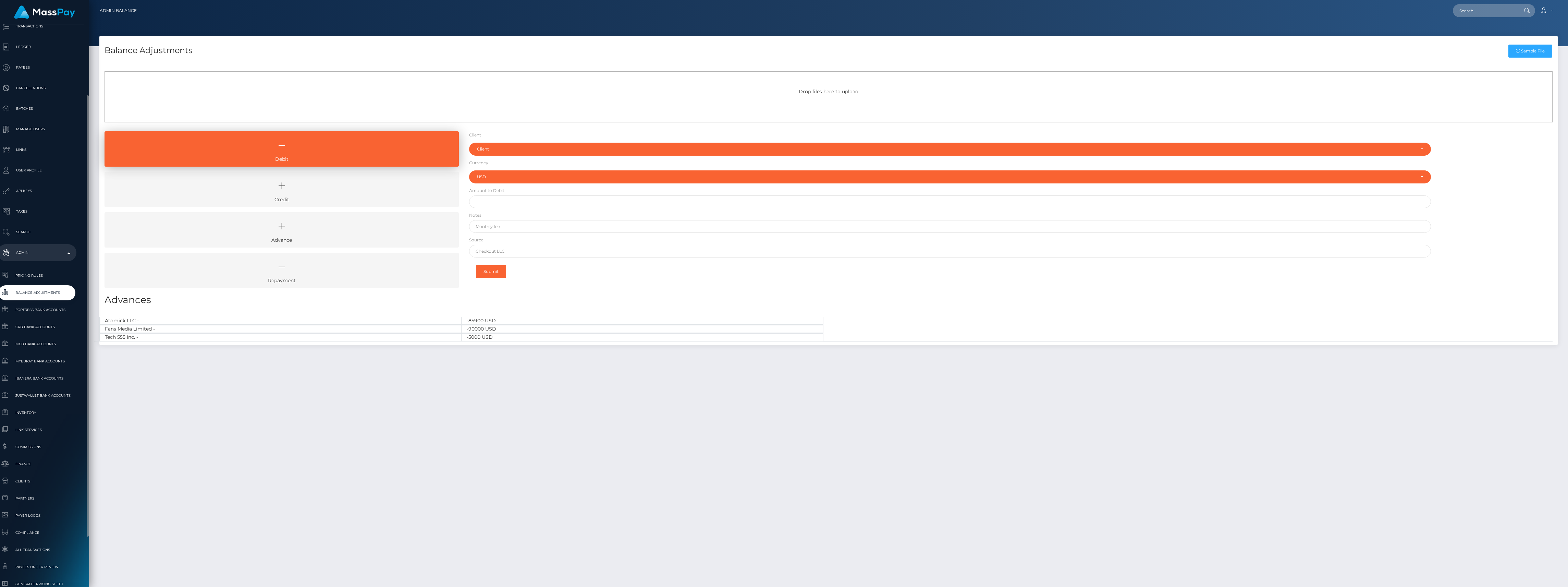
scroll to position [152, 7]
type input "sika"
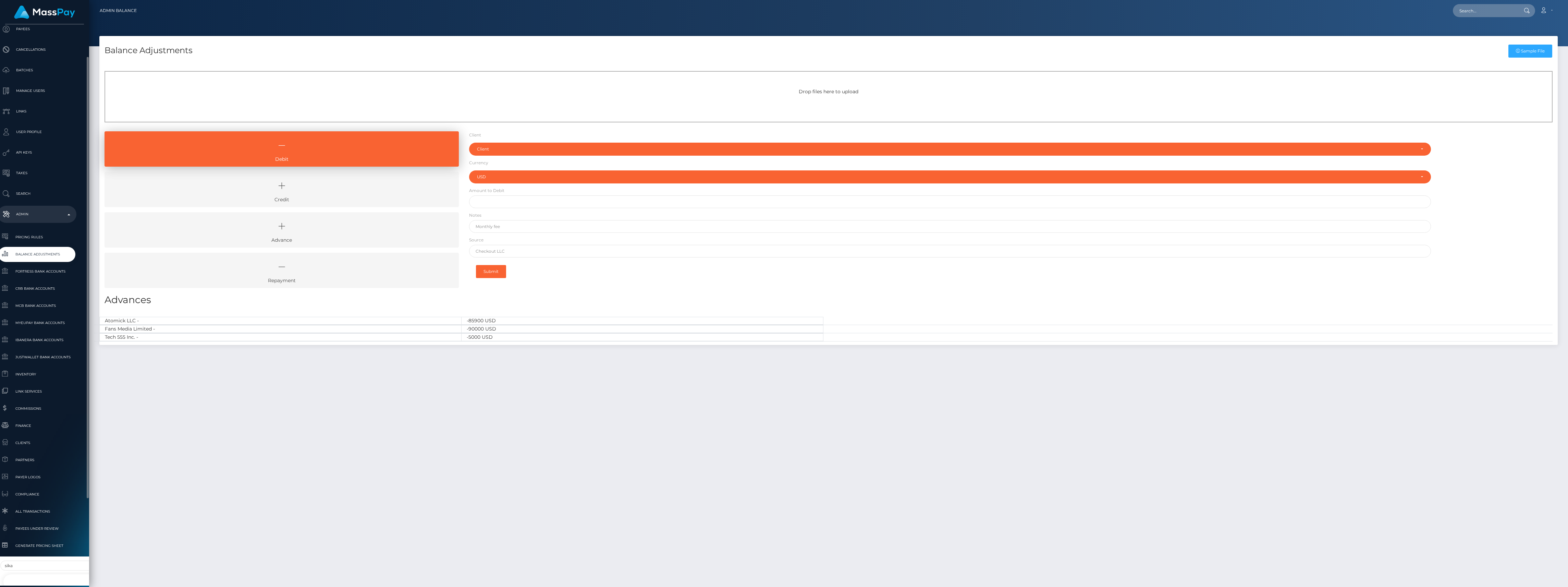
select select "353"
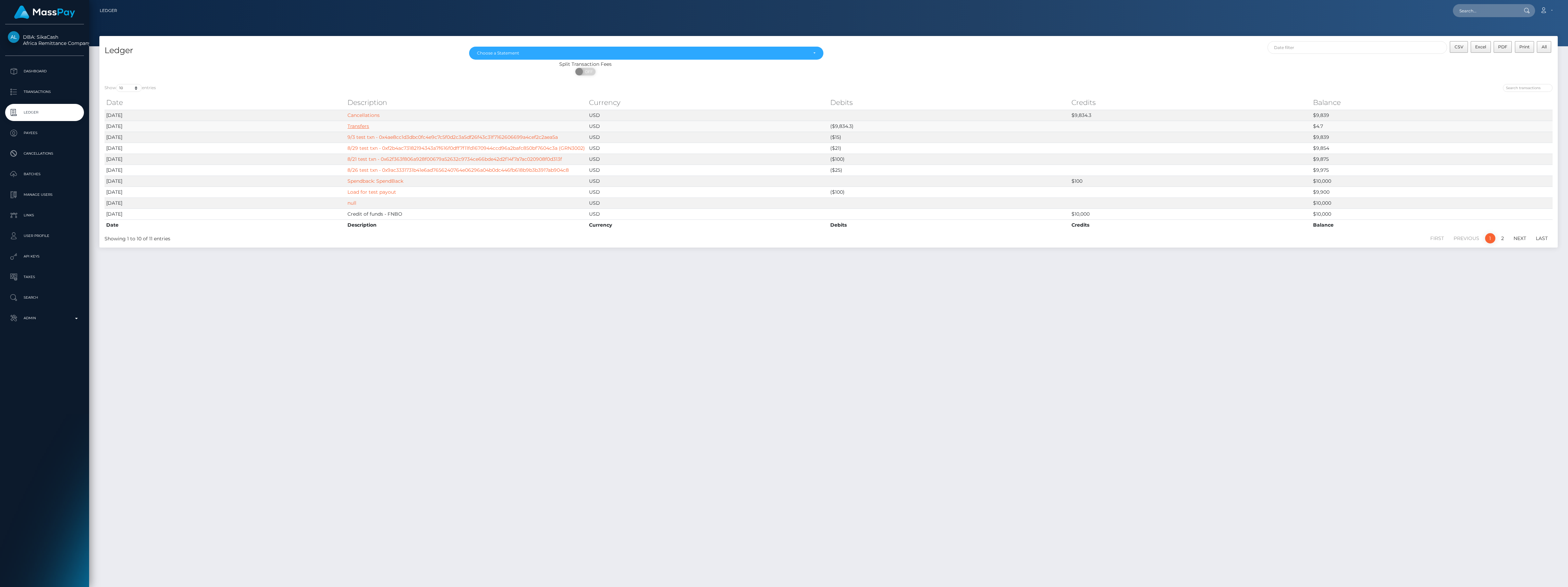
click at [360, 125] on link "Transfers" at bounding box center [358, 126] width 21 height 6
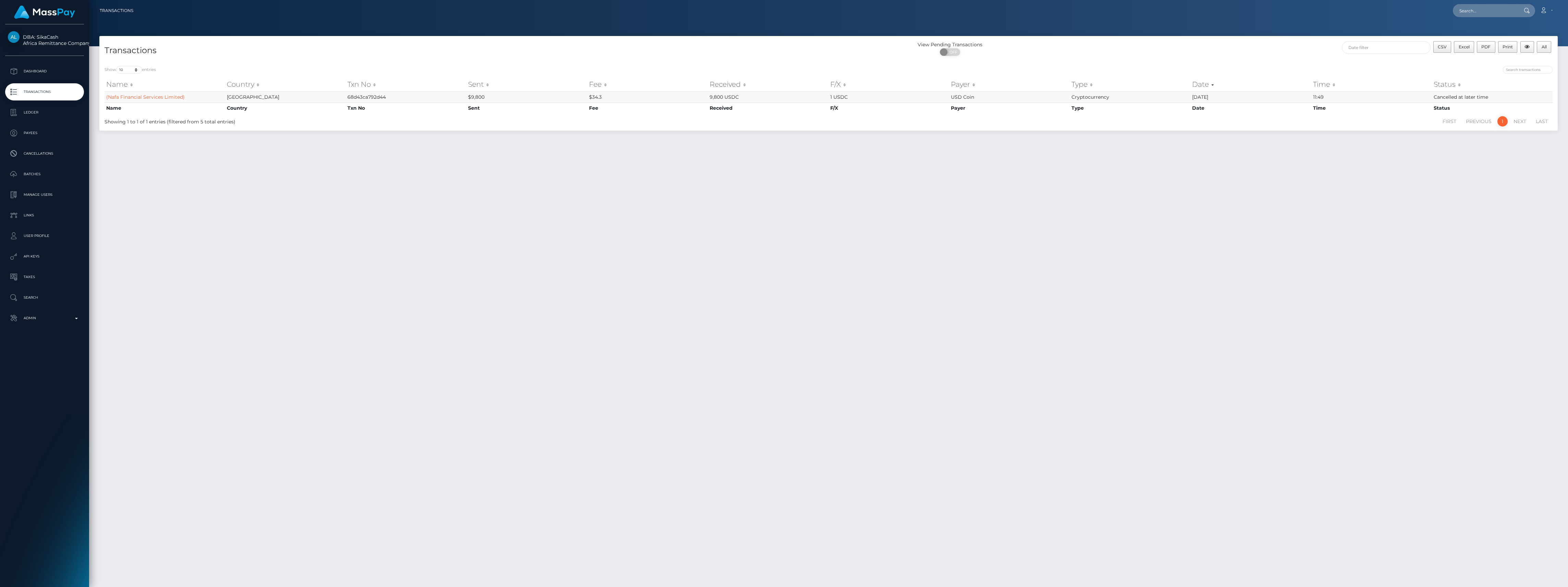
click at [380, 94] on td "68d43ca792d44" at bounding box center [406, 97] width 121 height 11
click at [376, 99] on td "68d43ca792d44" at bounding box center [406, 97] width 121 height 11
copy td "68d43ca792d44"
click at [30, 90] on p "Transactions" at bounding box center [44, 91] width 73 height 10
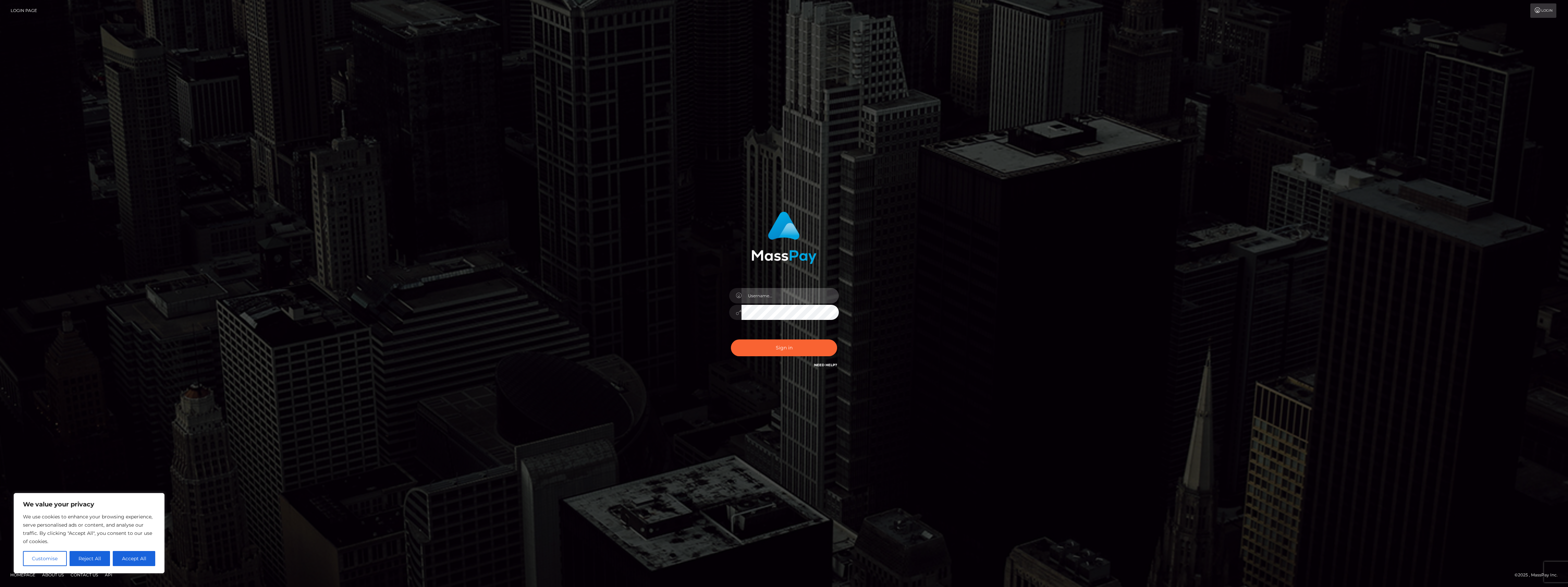
type input "bengreen"
click at [785, 334] on div "bengreen" at bounding box center [783, 309] width 120 height 52
click at [791, 343] on div "Sign in Need Help?" at bounding box center [783, 351] width 120 height 30
type input "bengreen"
click at [786, 351] on button "Sign in" at bounding box center [784, 348] width 107 height 17
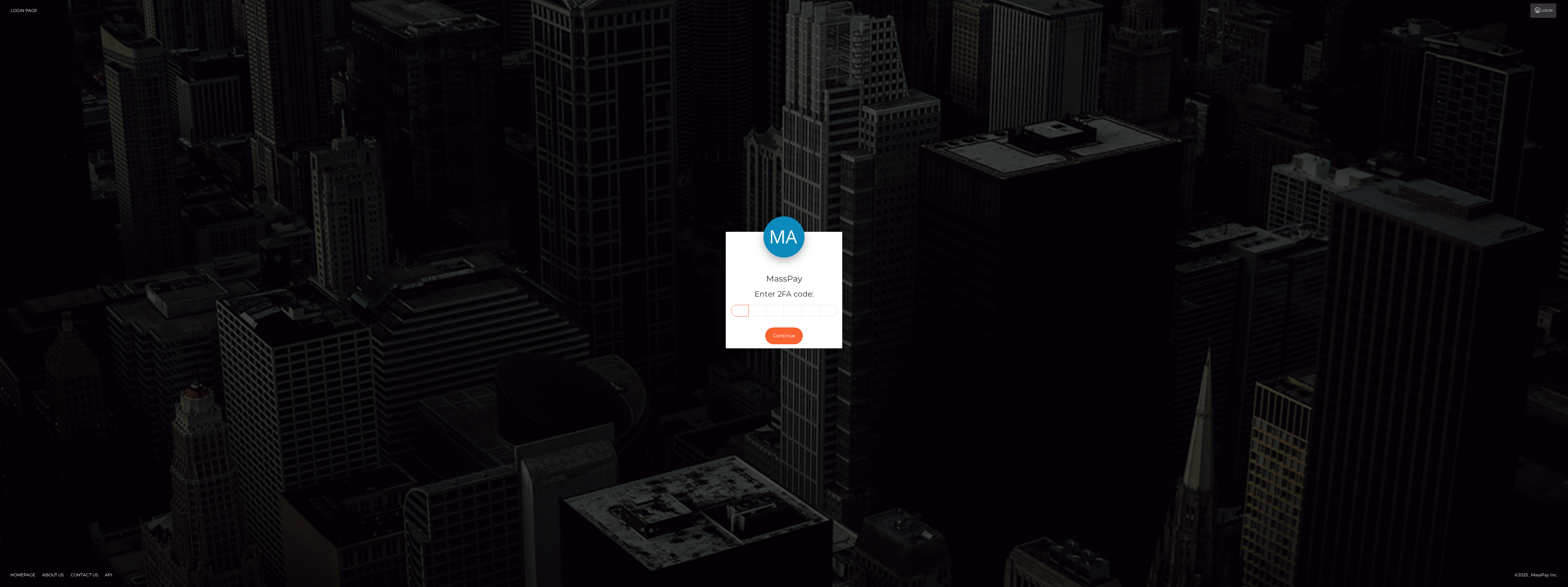
paste input "0"
type input "0"
type input "9"
type input "1"
type input "5"
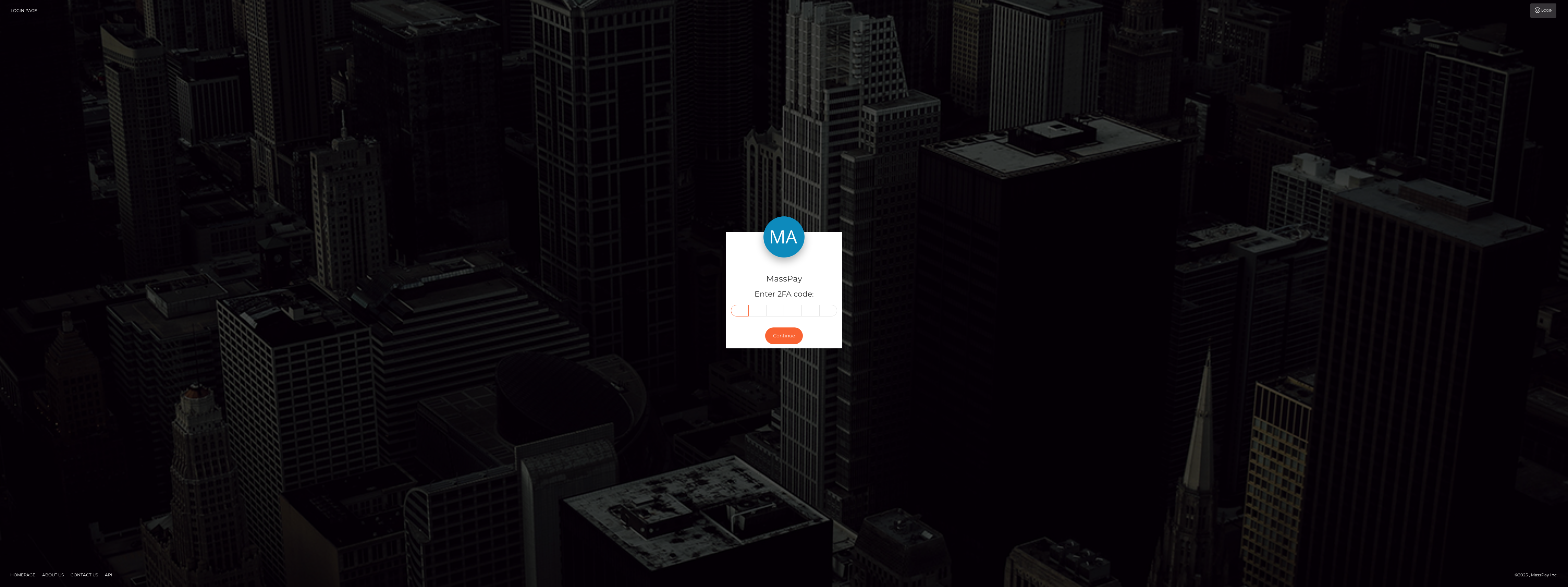
type input "7"
type input "9"
click at [794, 334] on button "Continue" at bounding box center [784, 336] width 38 height 17
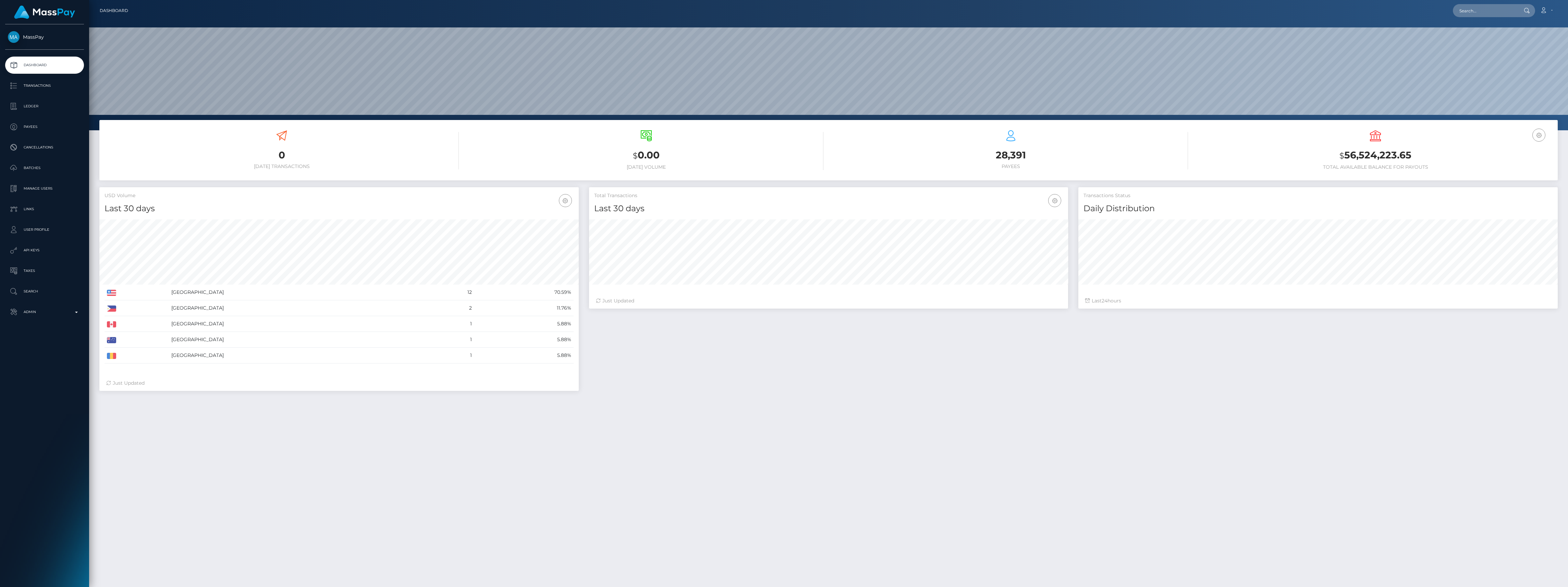
scroll to position [121, 479]
